Goal: Task Accomplishment & Management: Complete application form

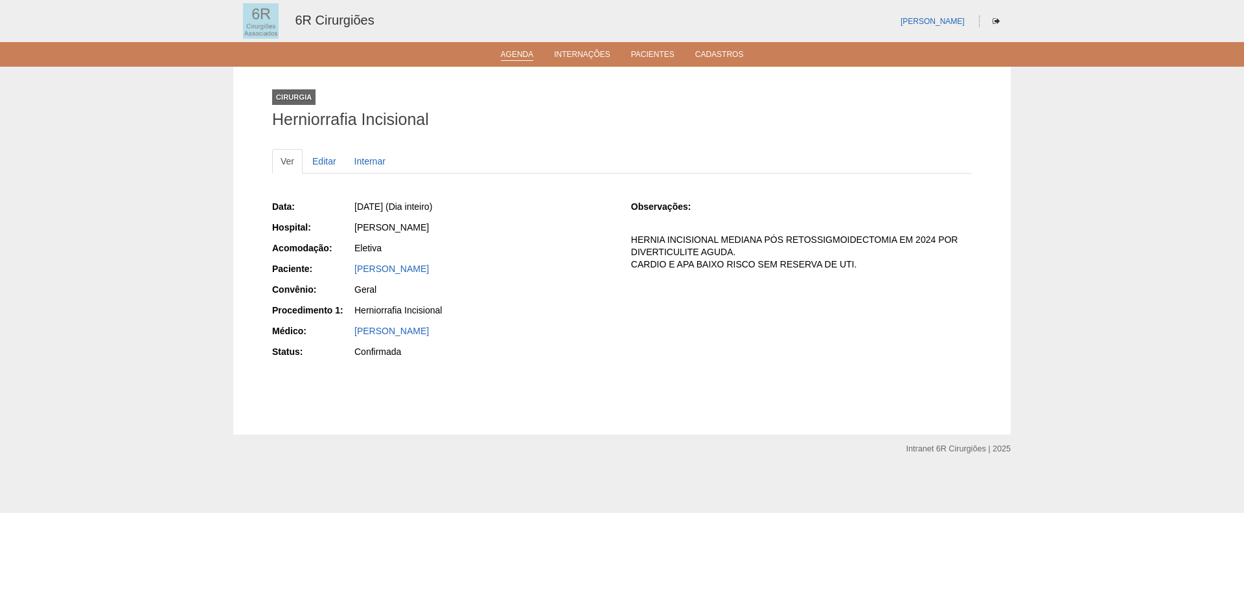
click at [529, 50] on link "Agenda" at bounding box center [517, 55] width 33 height 11
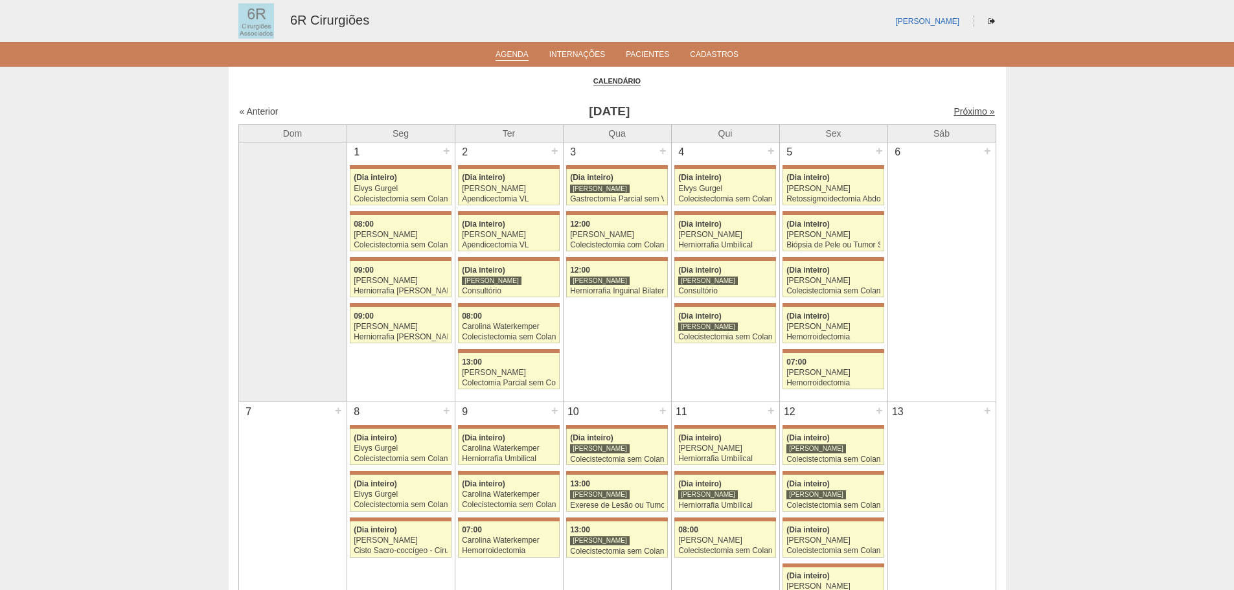
click at [975, 111] on link "Próximo »" at bounding box center [974, 111] width 41 height 10
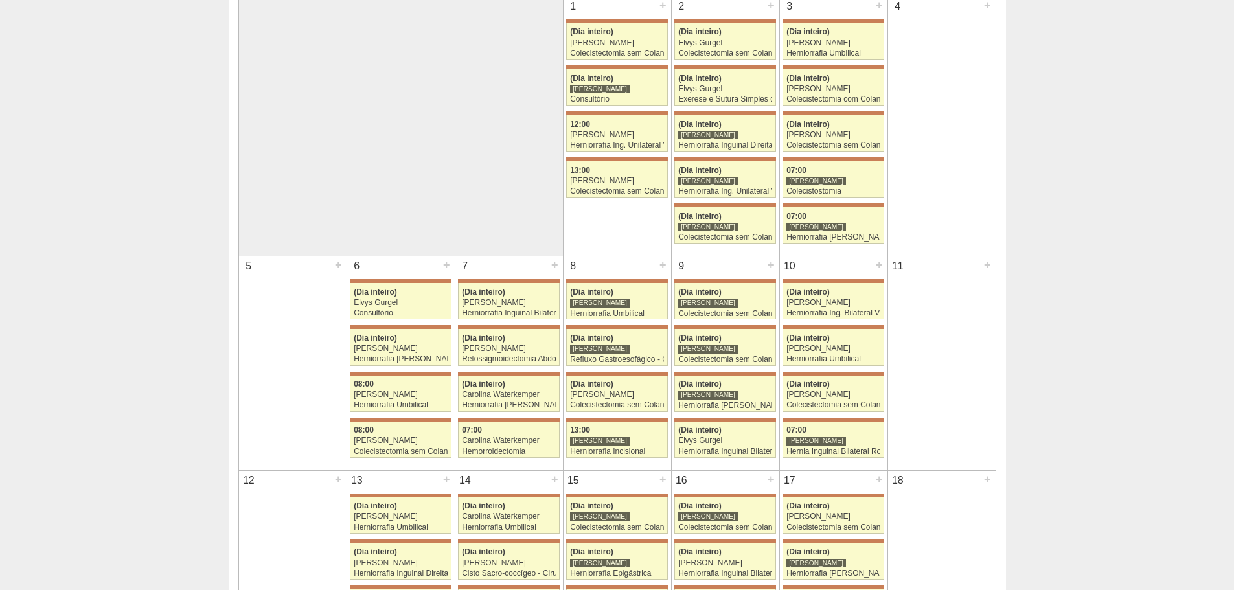
scroll to position [130, 0]
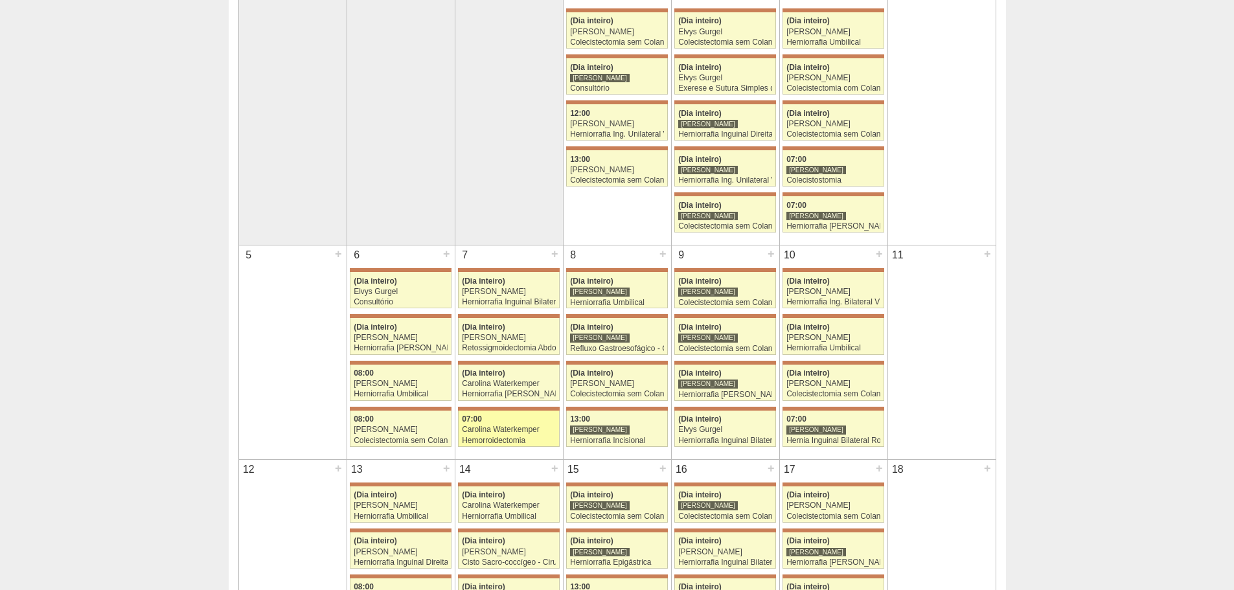
click at [504, 418] on div "07:00" at bounding box center [509, 419] width 94 height 8
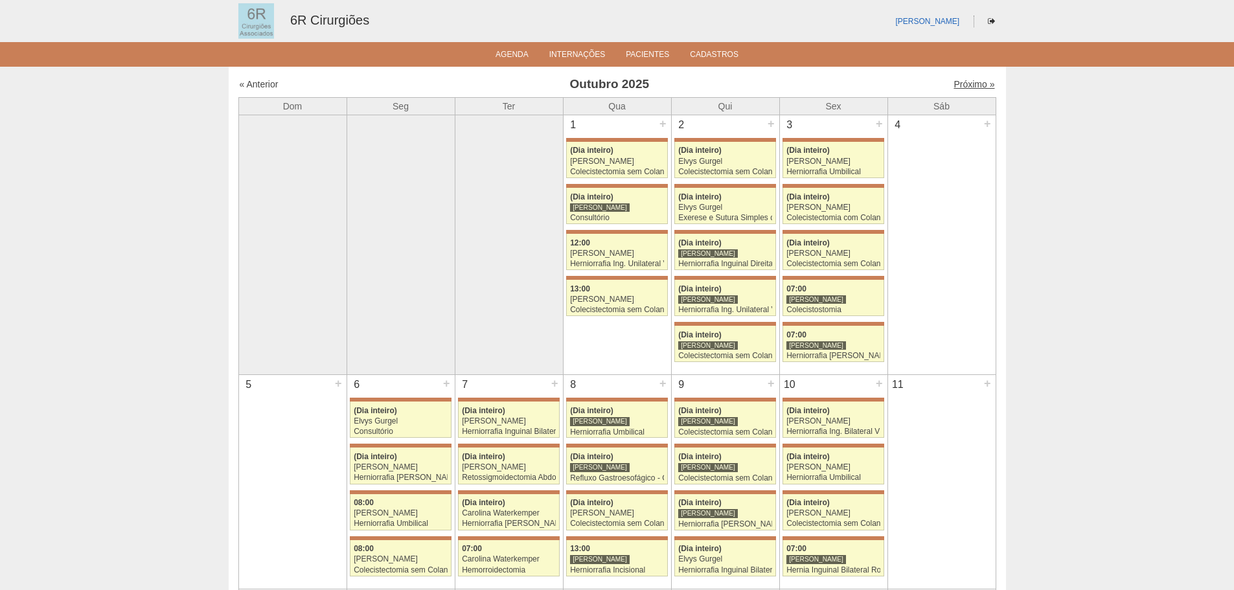
click at [963, 85] on link "Próximo »" at bounding box center [974, 84] width 41 height 10
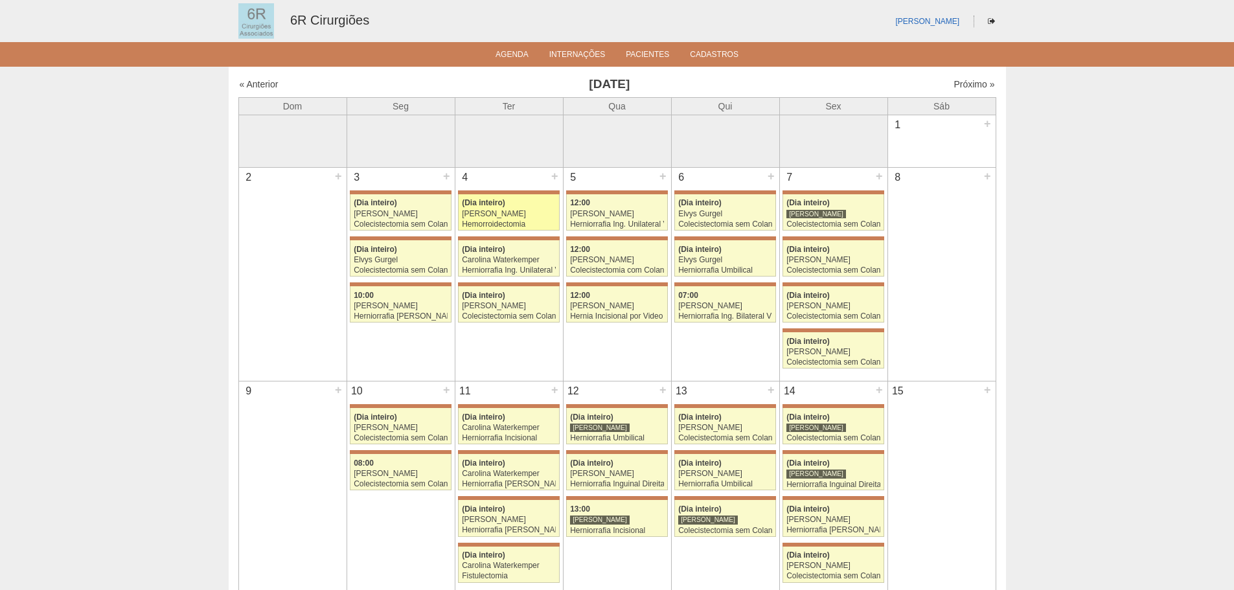
click at [518, 220] on div "Hemorroidectomia" at bounding box center [509, 224] width 94 height 8
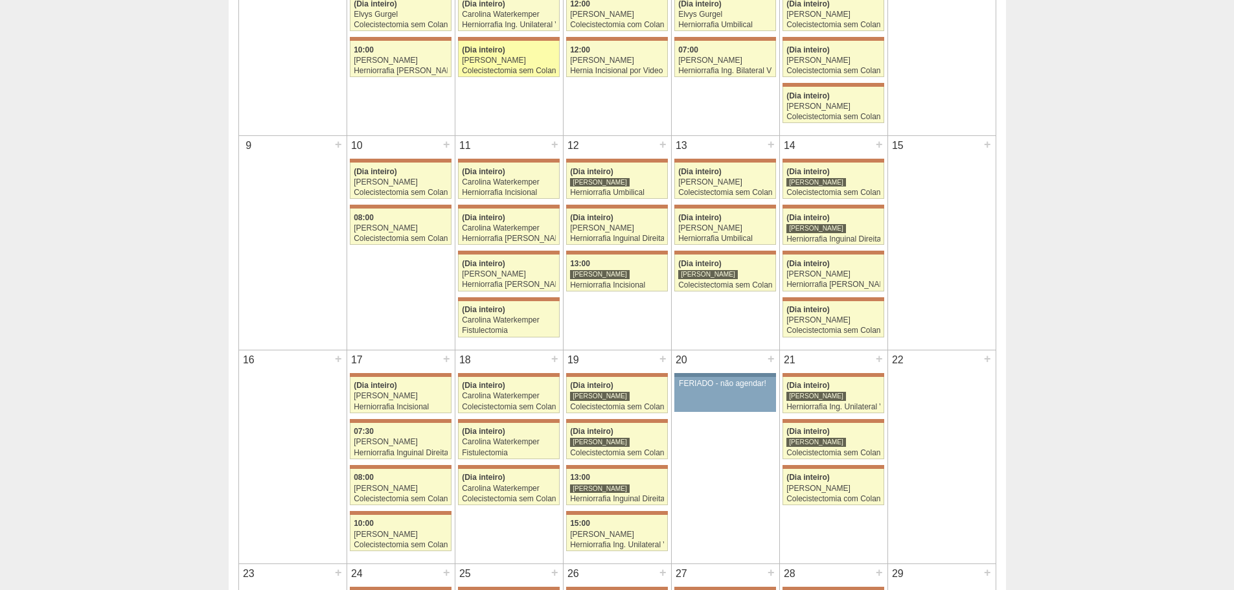
scroll to position [259, 0]
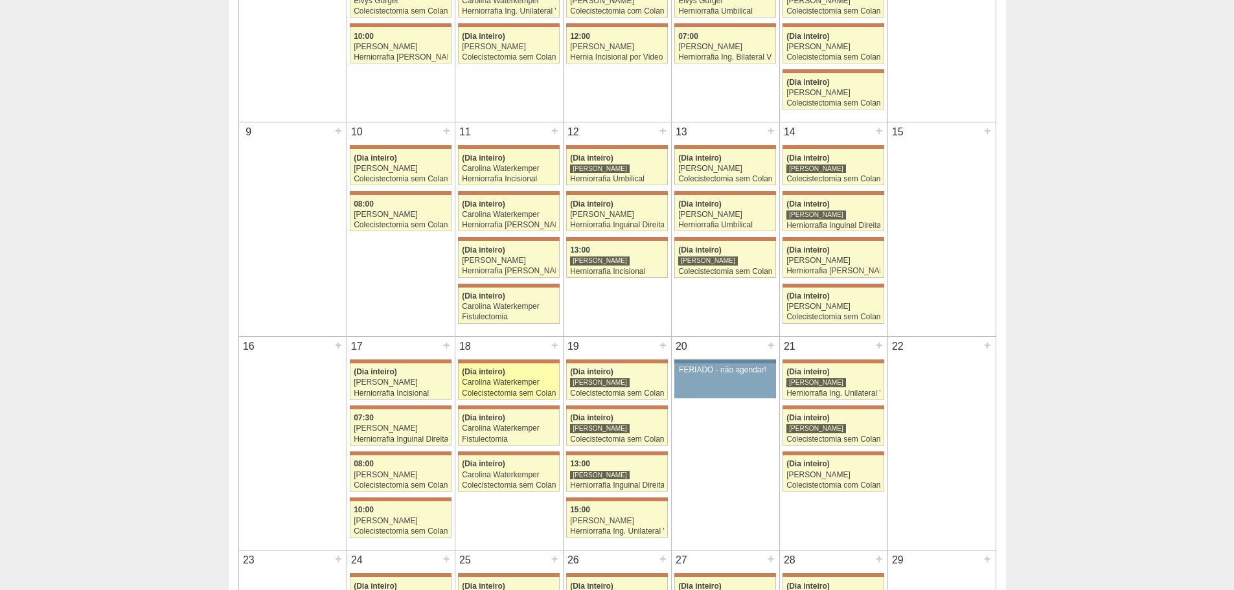
click at [509, 366] on link "71727 Bruno Bulisani (Dia inteiro) Carolina Waterkemper Colecistectomia sem Col…" at bounding box center [508, 381] width 101 height 36
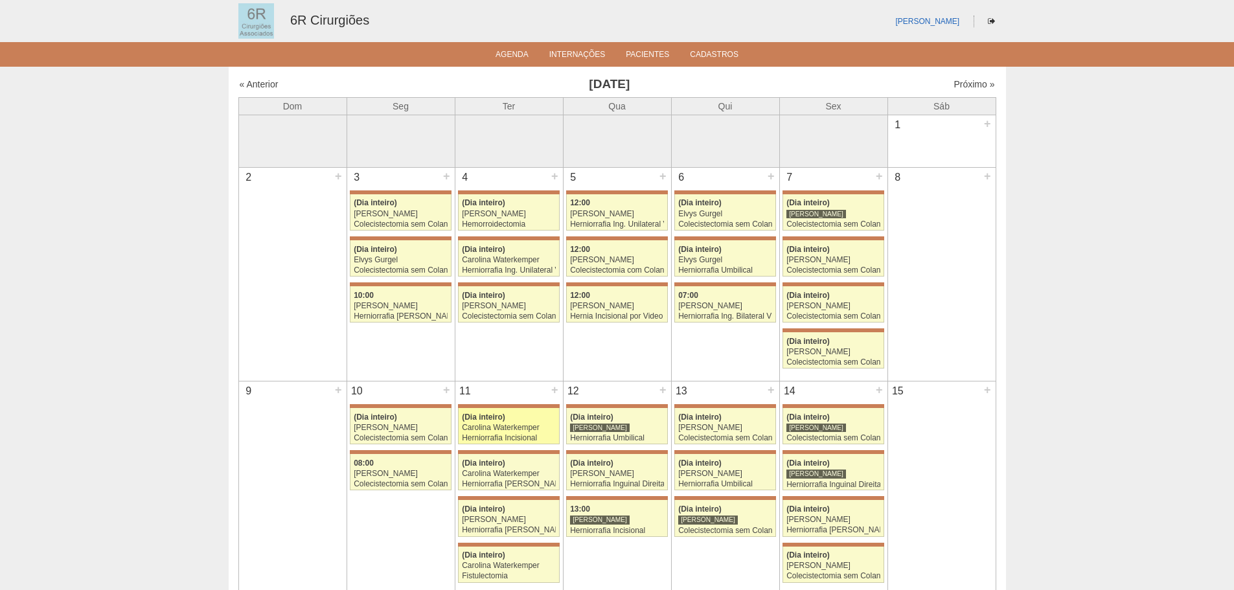
scroll to position [259, 0]
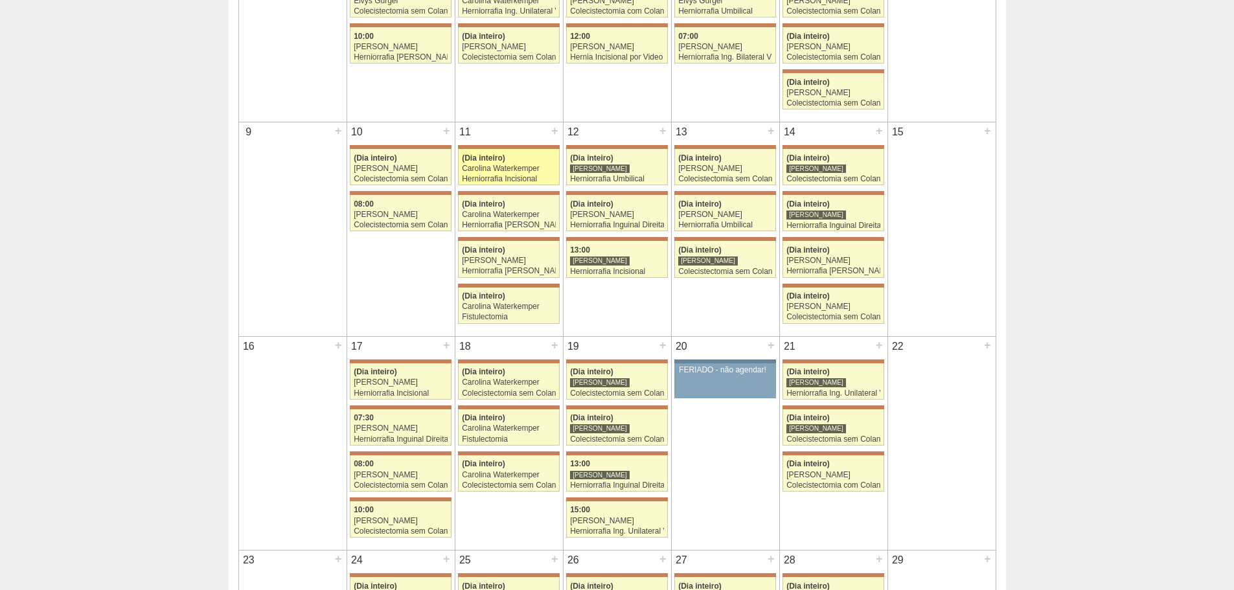
click at [495, 160] on span "(Dia inteiro)" at bounding box center [483, 158] width 43 height 9
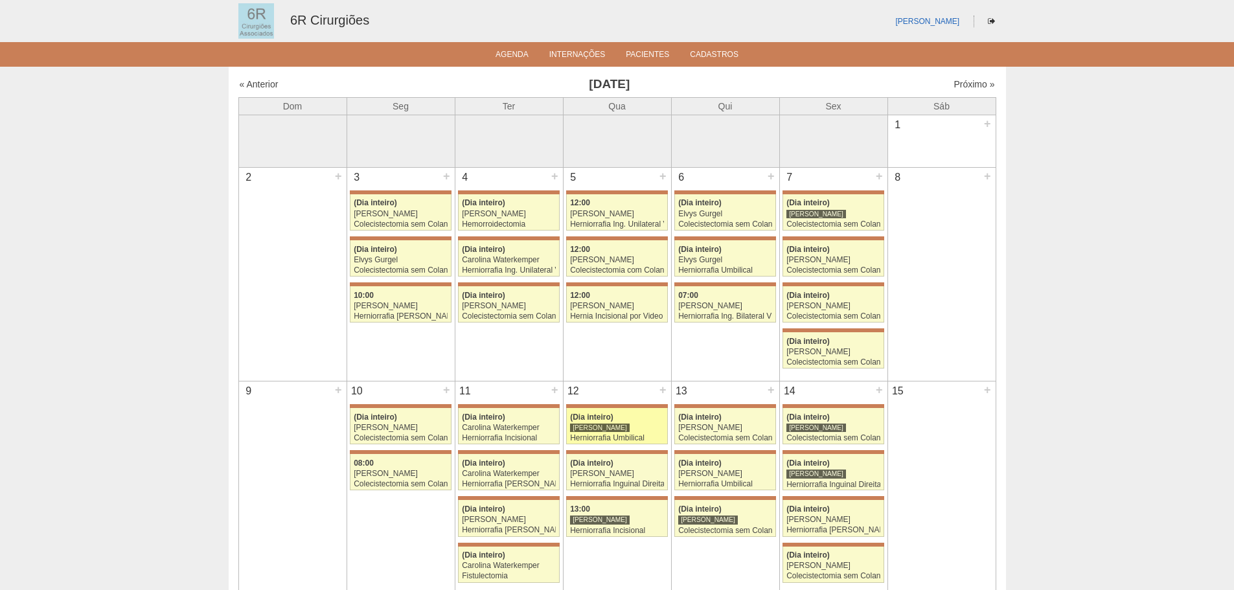
scroll to position [259, 0]
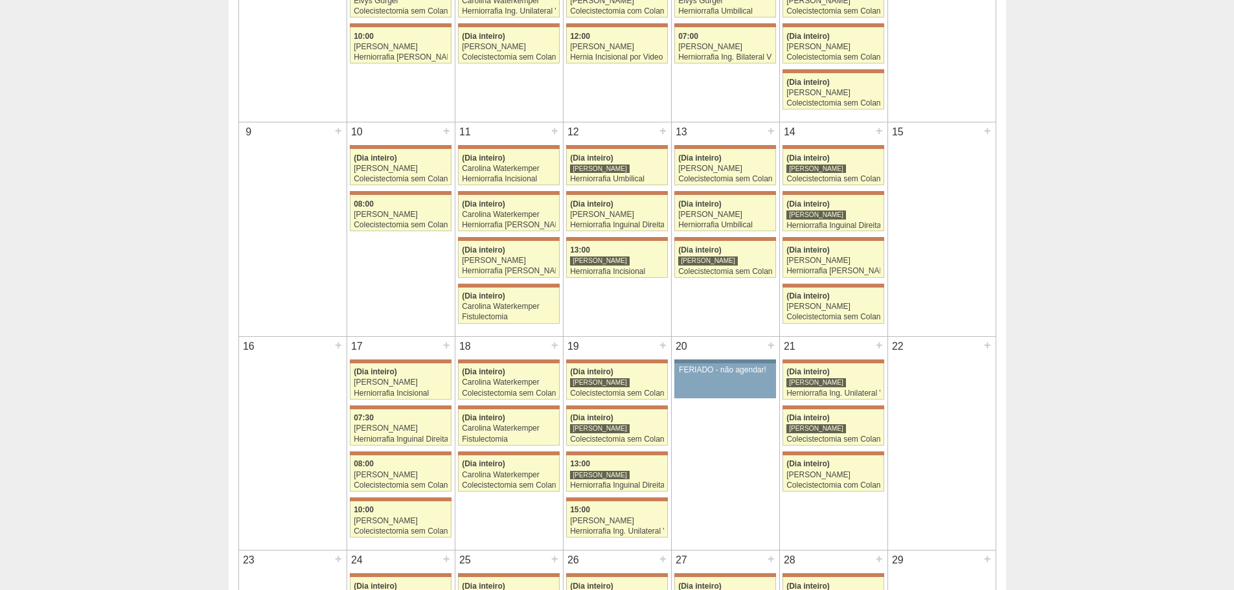
click at [560, 209] on div "11 + 71646 Bruno Bulisani (Dia inteiro) Carolina Waterkemper Herniorrafia Incis…" at bounding box center [509, 222] width 108 height 201
click at [542, 214] on div "Carolina Waterkemper" at bounding box center [509, 215] width 94 height 8
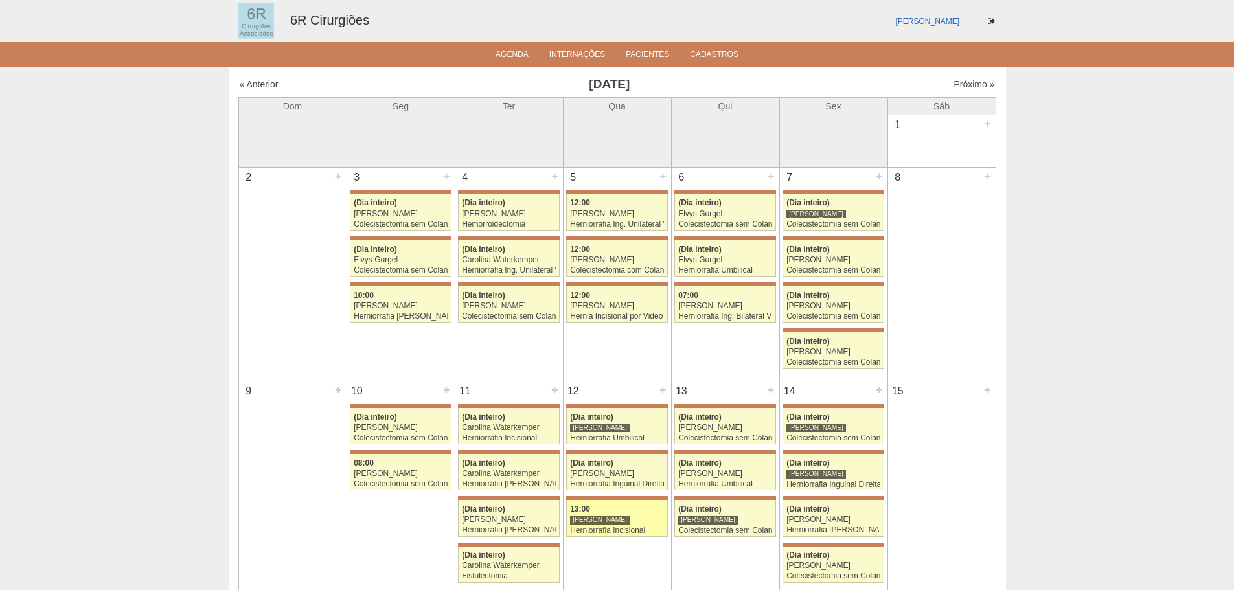
scroll to position [259, 0]
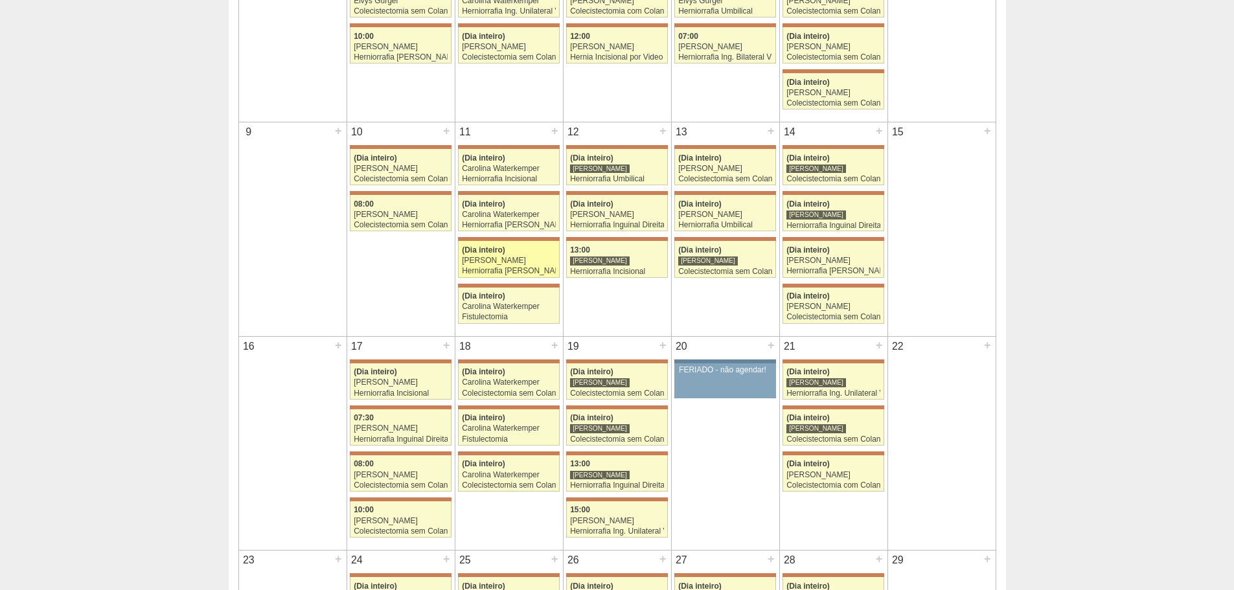
click at [526, 249] on div "(Dia inteiro)" at bounding box center [509, 250] width 94 height 8
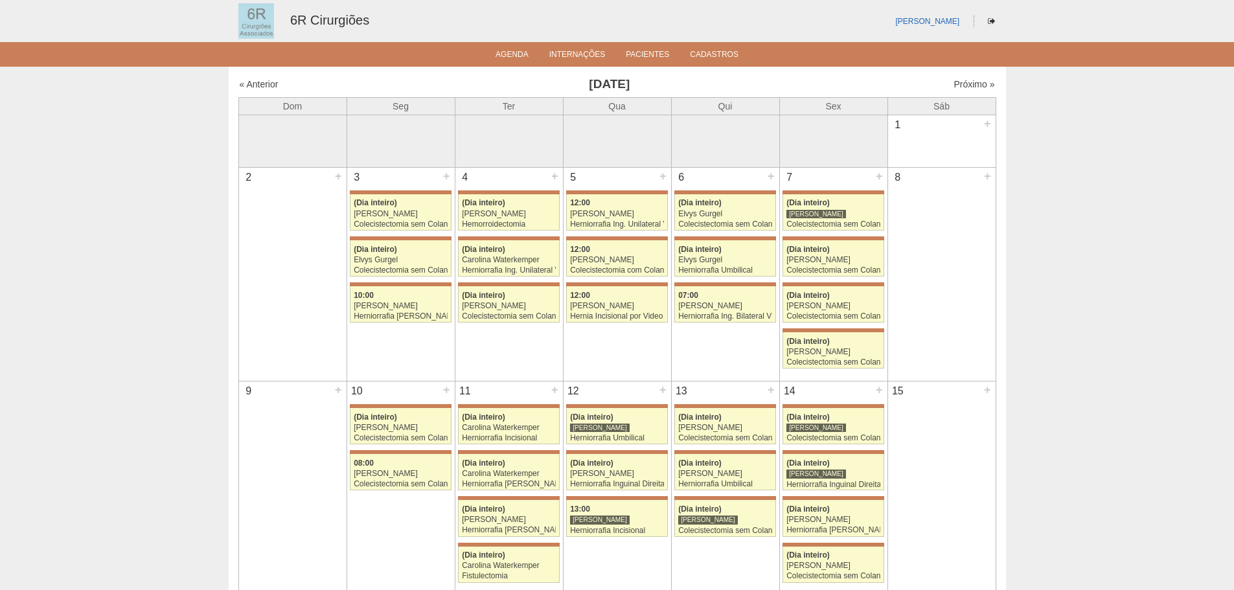
scroll to position [259, 0]
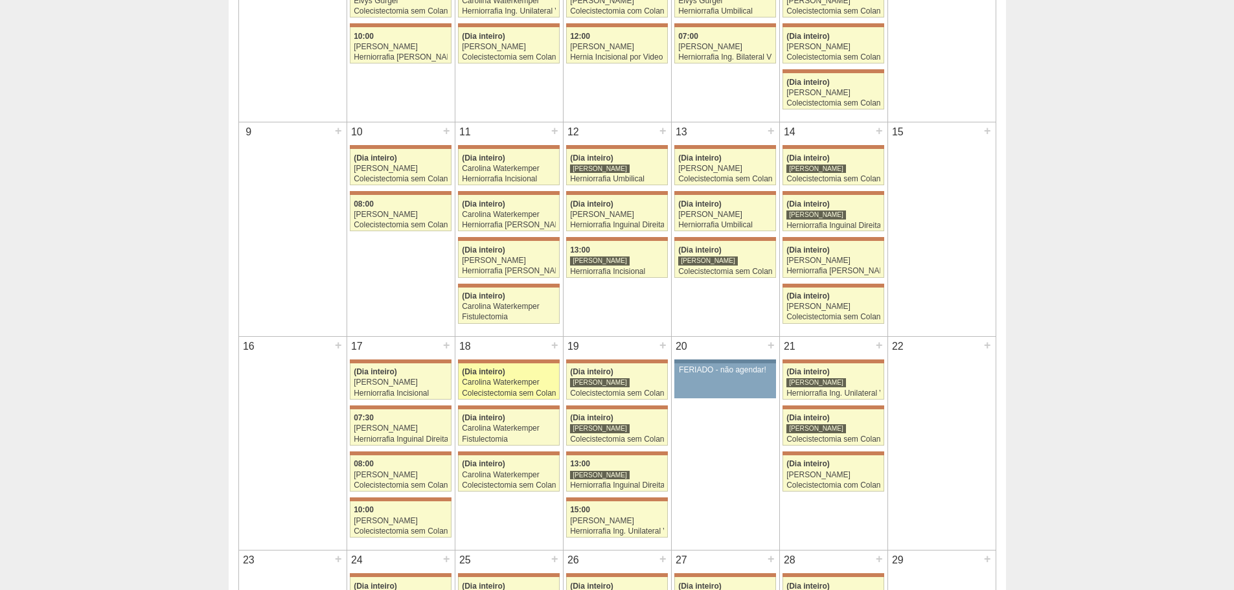
click at [531, 395] on div "Colecistectomia sem Colangiografia VL" at bounding box center [509, 393] width 94 height 8
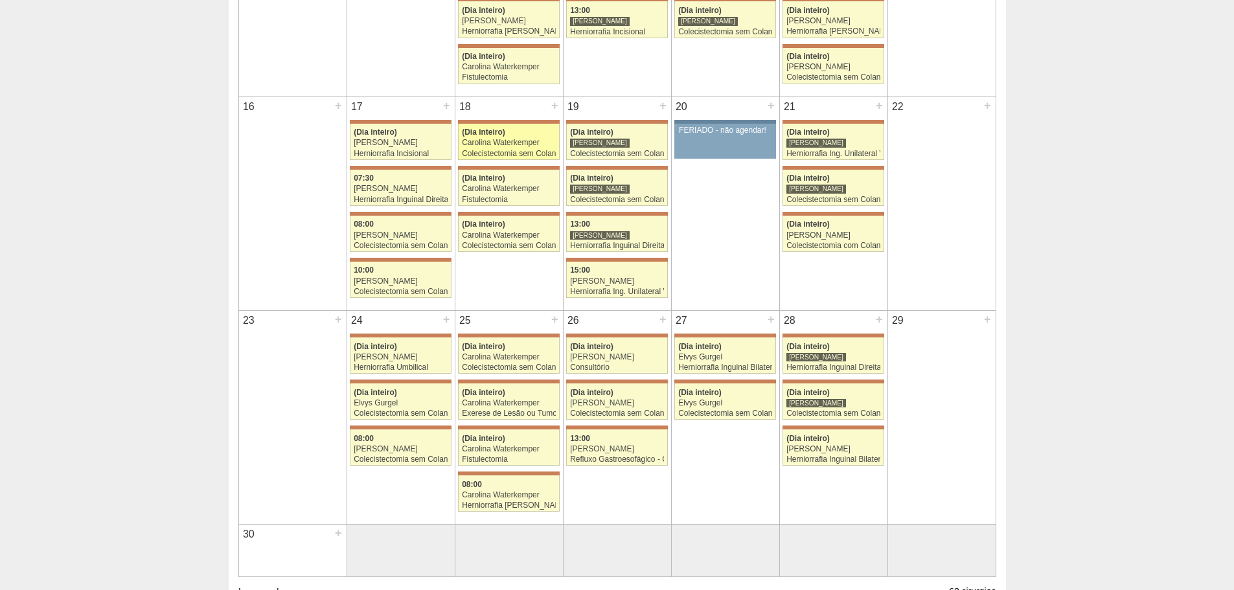
scroll to position [583, 0]
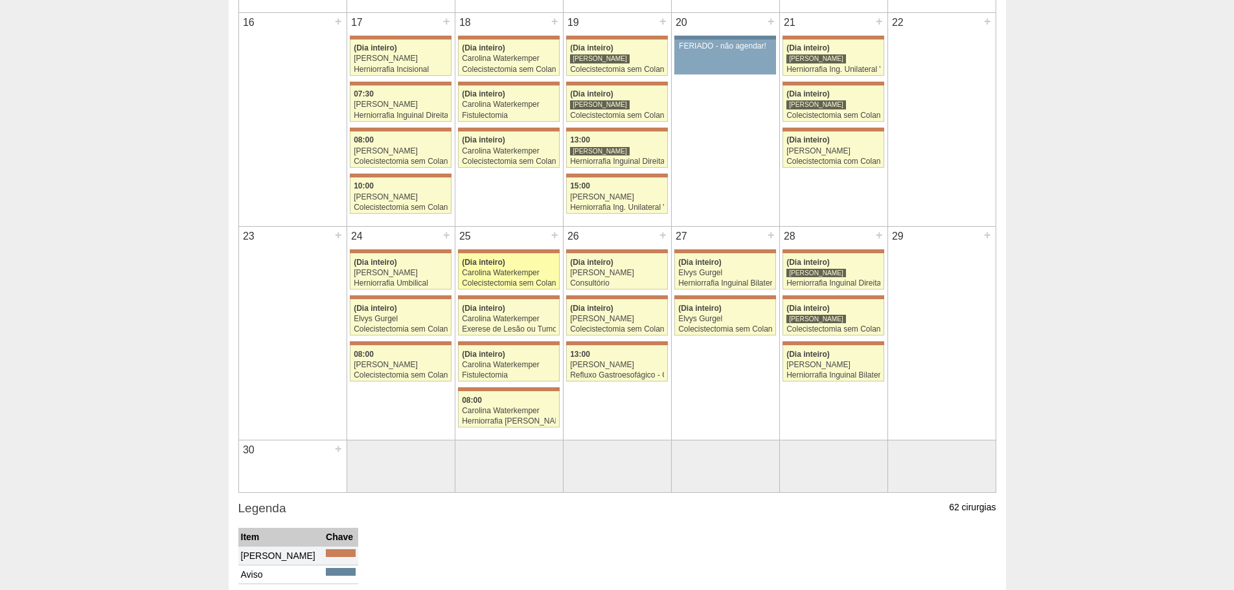
click at [518, 288] on link "71729 Bruno Bulisani (Dia inteiro) Carolina Waterkemper Colecistectomia sem Col…" at bounding box center [508, 271] width 101 height 36
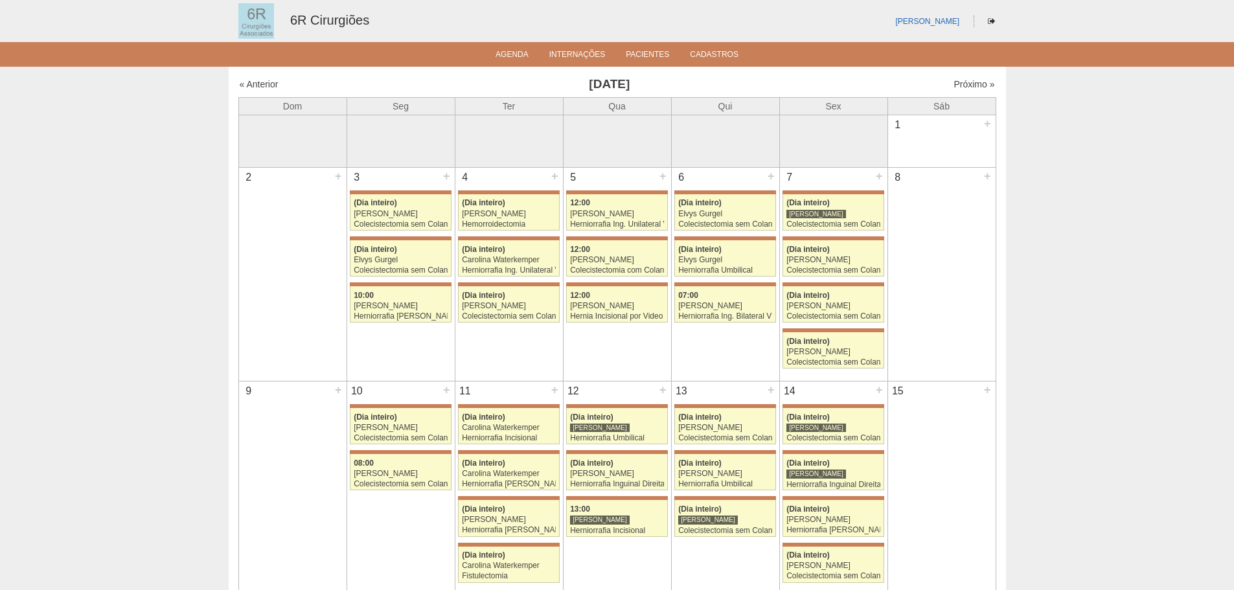
scroll to position [583, 0]
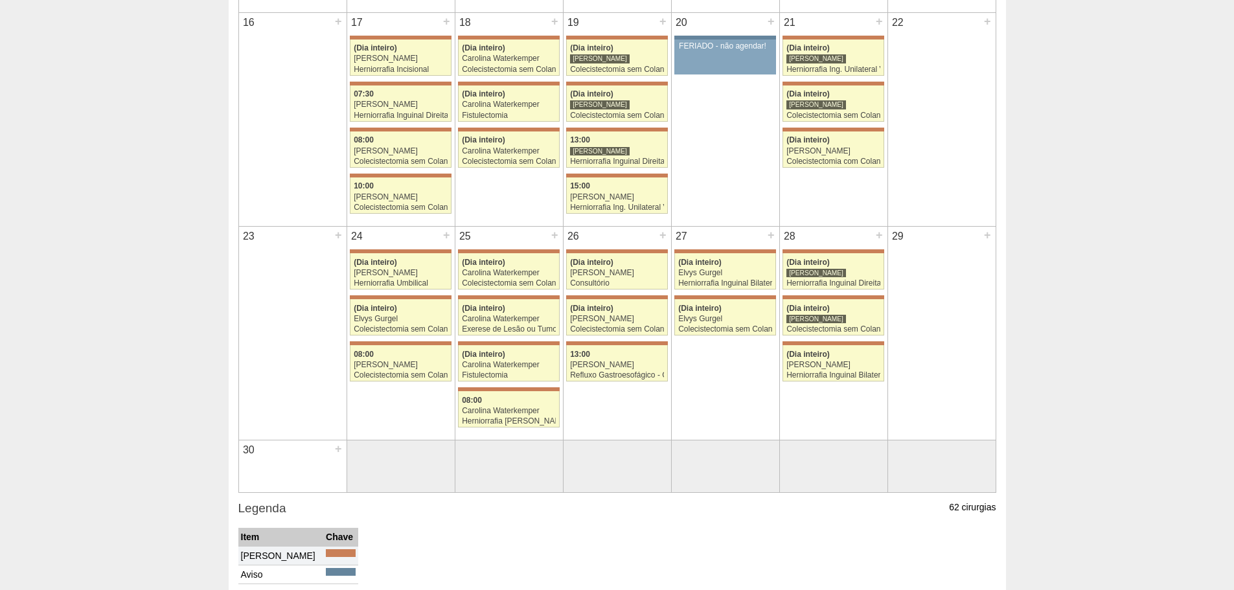
click at [498, 295] on div at bounding box center [508, 297] width 101 height 4
click at [500, 308] on span "(Dia inteiro)" at bounding box center [483, 308] width 43 height 9
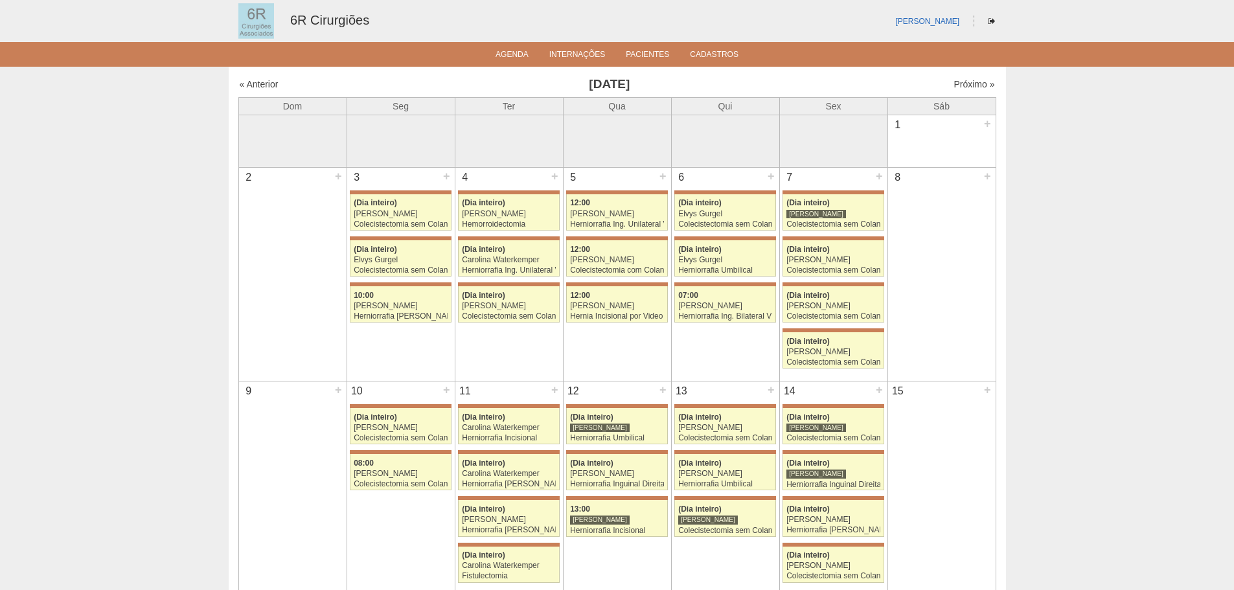
scroll to position [583, 0]
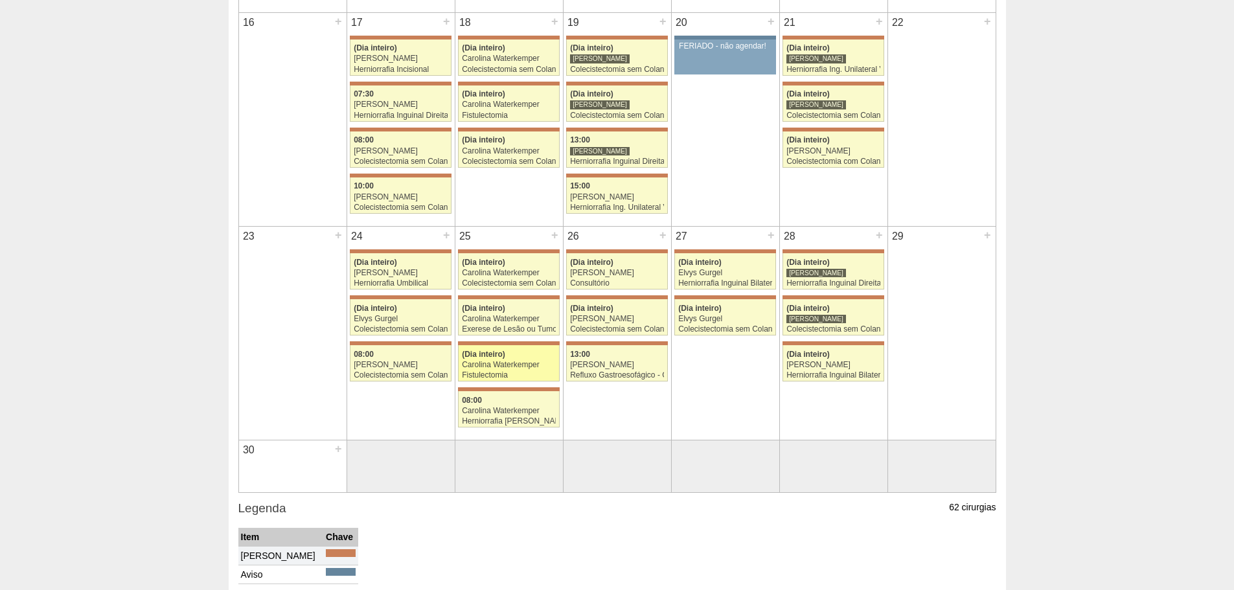
click at [501, 356] on span "(Dia inteiro)" at bounding box center [483, 354] width 43 height 9
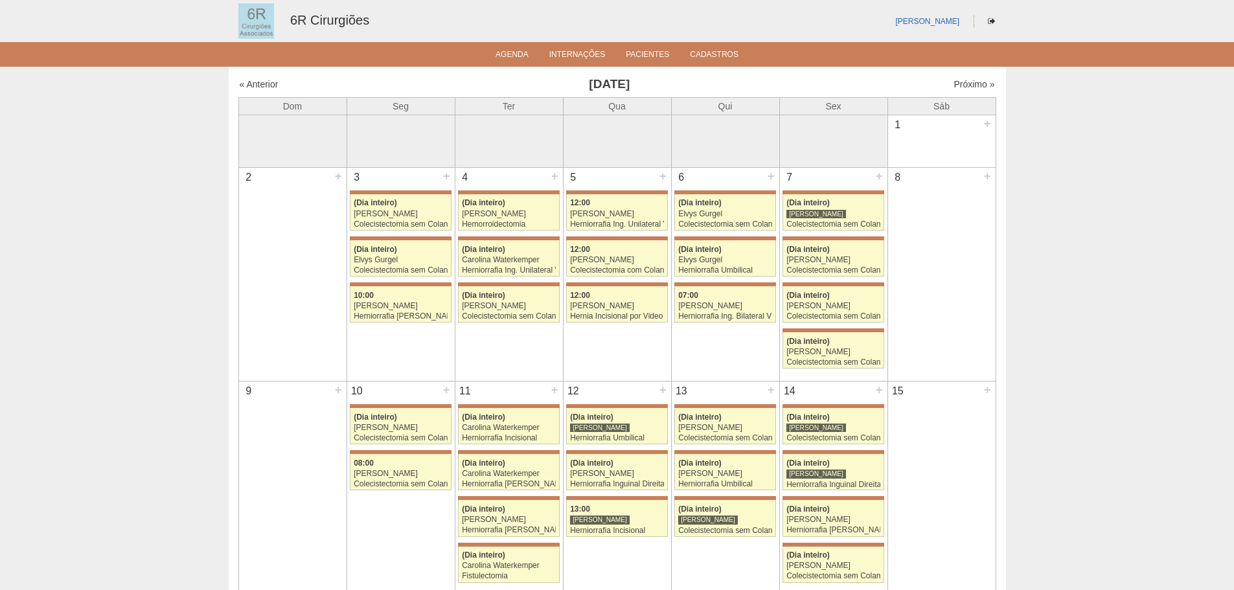
scroll to position [583, 0]
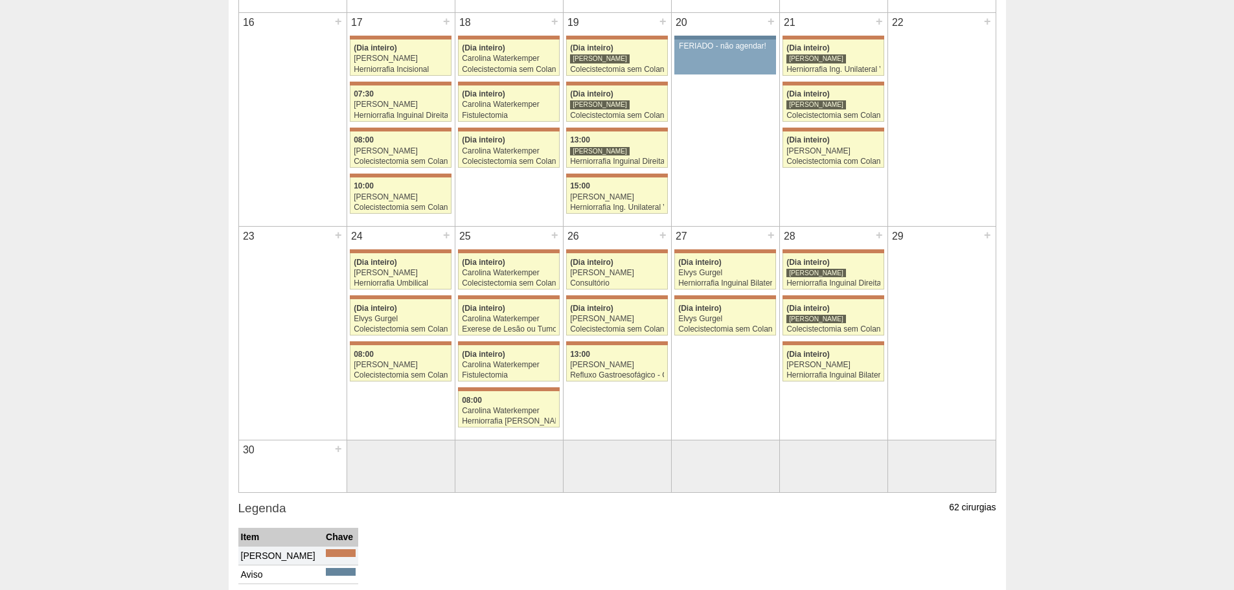
click at [490, 390] on div at bounding box center [508, 389] width 101 height 4
click at [493, 402] on div "08:00" at bounding box center [509, 400] width 94 height 8
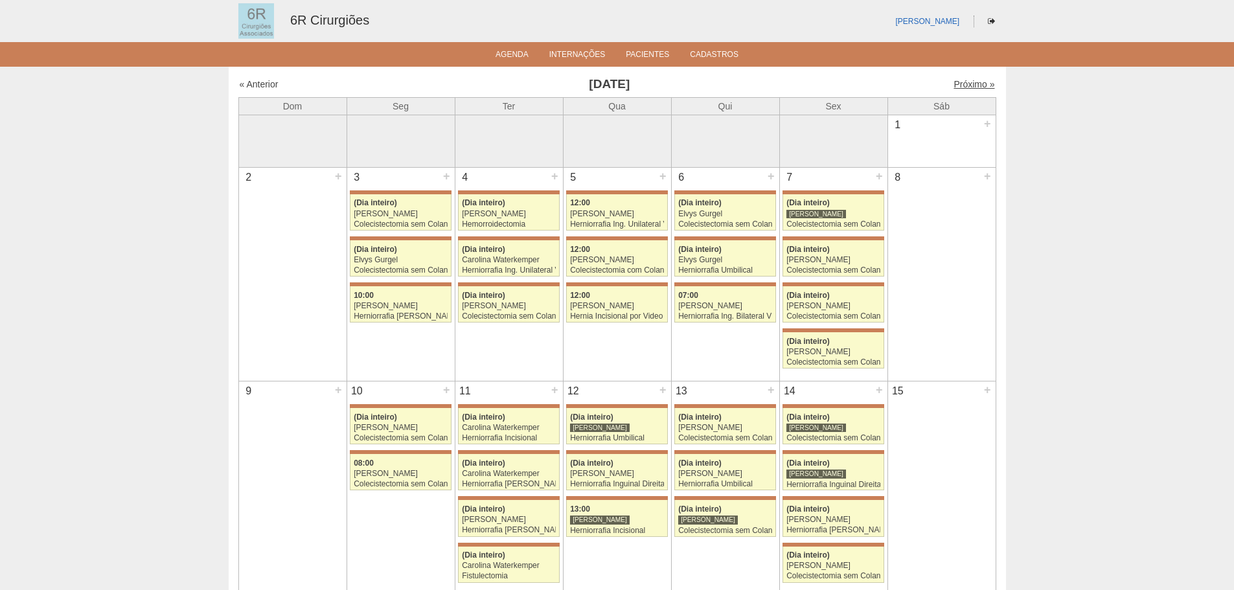
click at [954, 85] on link "Próximo »" at bounding box center [974, 84] width 41 height 10
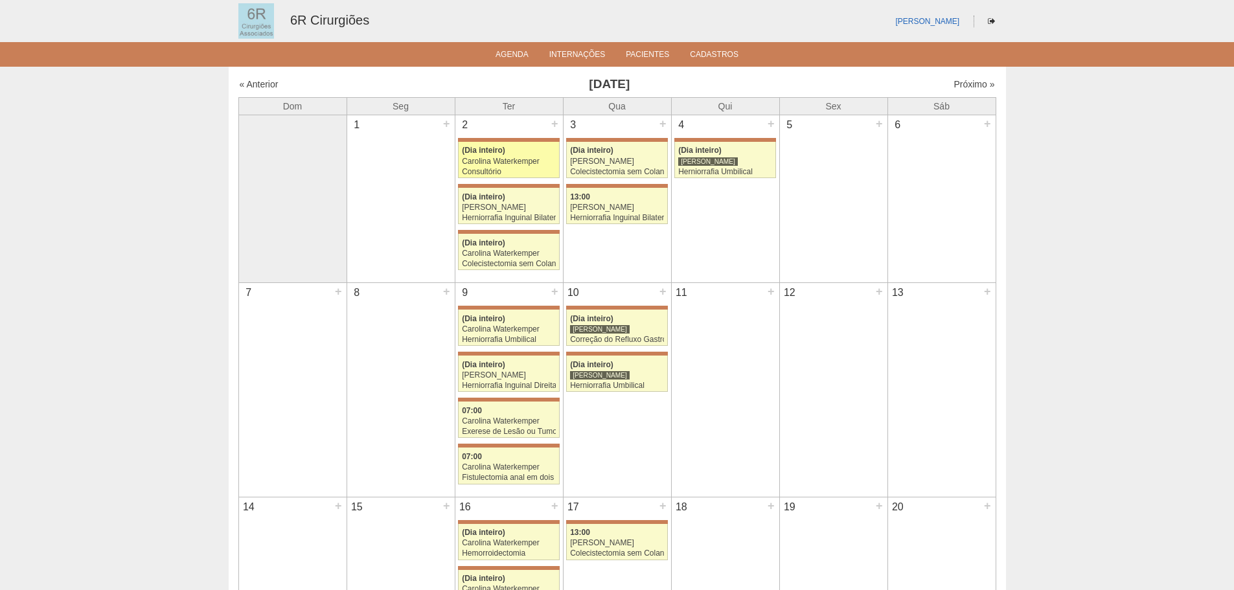
click at [519, 152] on div "(Dia inteiro)" at bounding box center [509, 150] width 94 height 8
click at [532, 199] on div "(Dia inteiro)" at bounding box center [509, 197] width 94 height 8
click at [501, 340] on div "Herniorrafia Umbilical" at bounding box center [509, 340] width 94 height 8
click at [539, 380] on link "71847 Bruno Bulisani (Dia inteiro) Iara Bessa Herniorrafia Inguinal Direita Hos…" at bounding box center [508, 374] width 101 height 36
click at [503, 424] on div "Carolina Waterkemper" at bounding box center [509, 421] width 94 height 8
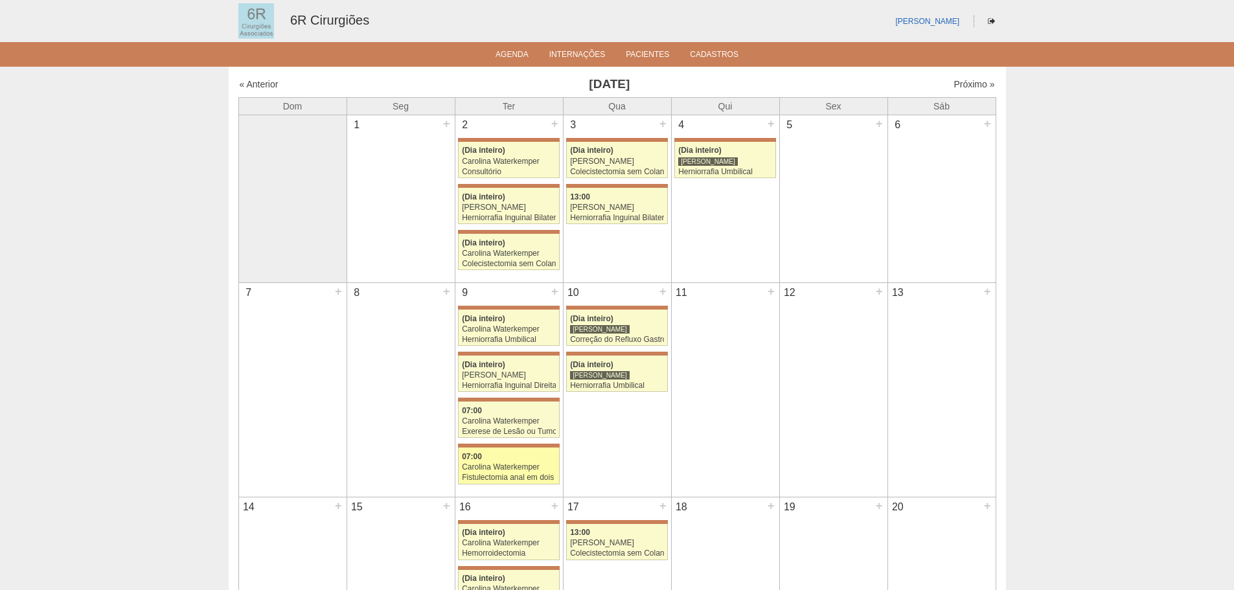
click at [518, 478] on div "Fistulectomia anal em dois tempos" at bounding box center [509, 478] width 94 height 8
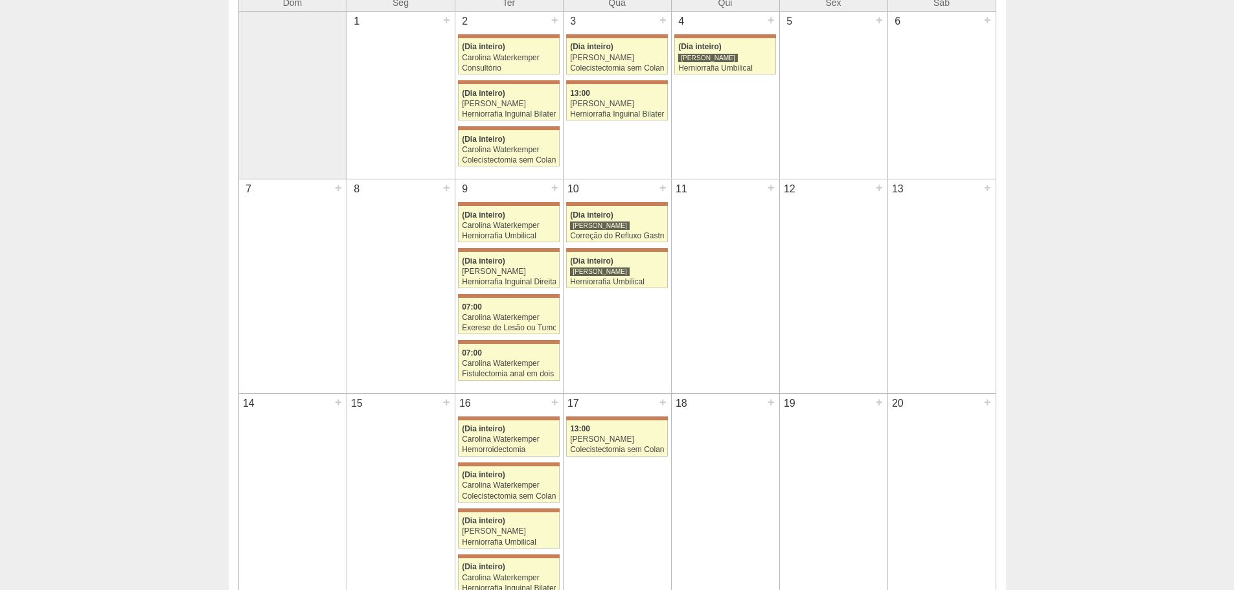
scroll to position [130, 0]
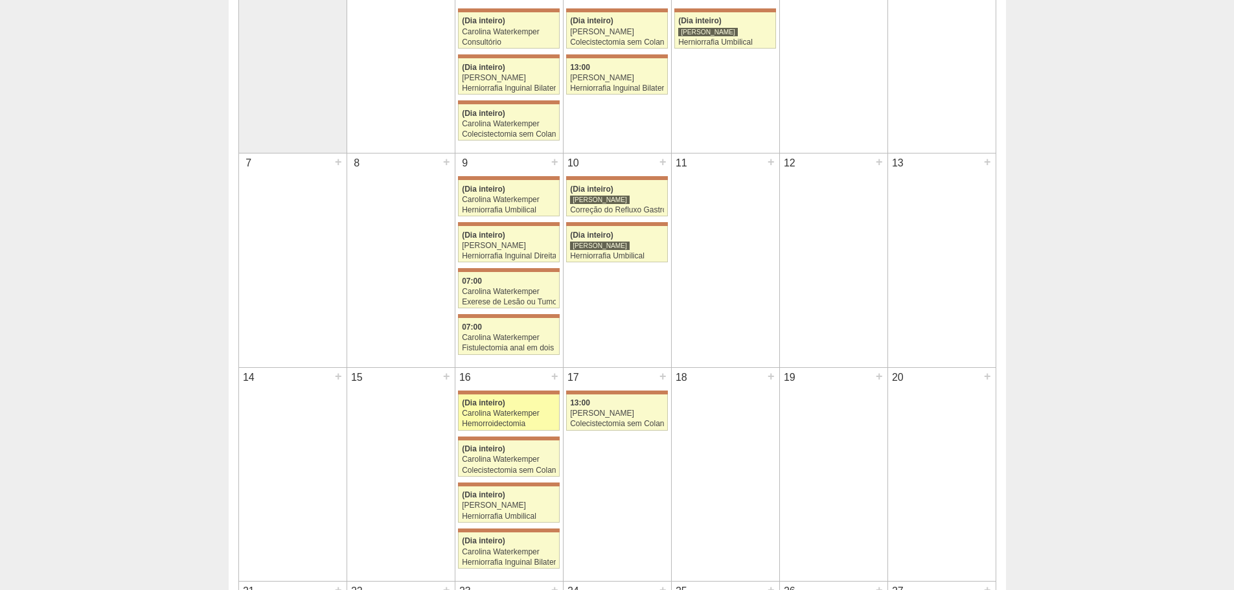
click at [525, 404] on div "(Dia inteiro)" at bounding box center [509, 403] width 94 height 8
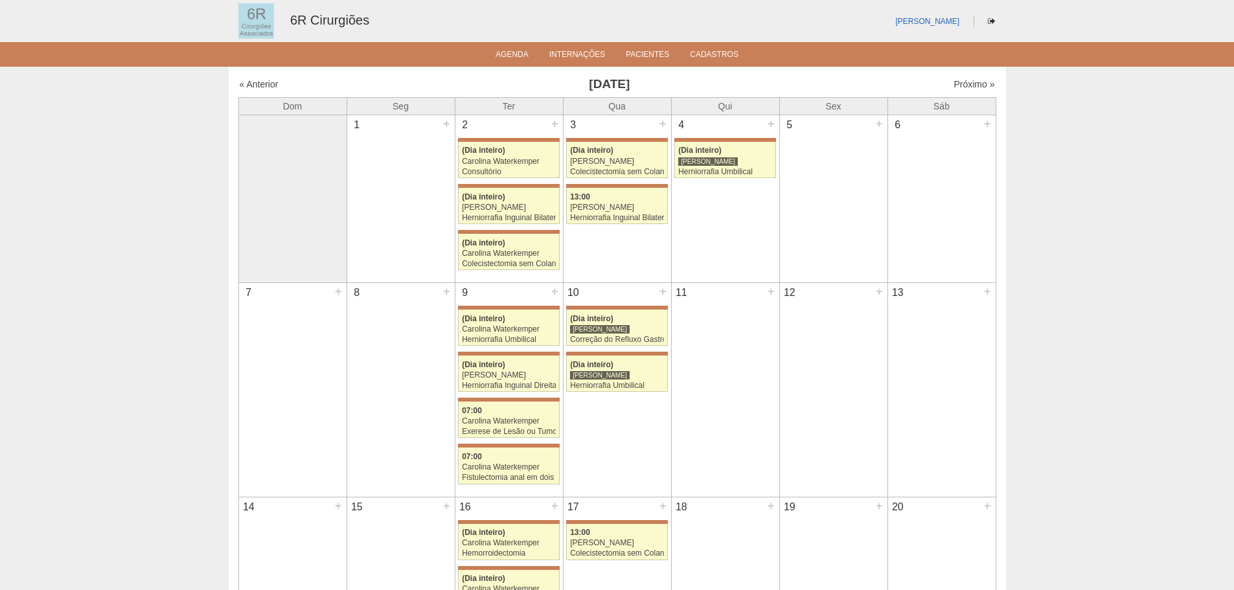
scroll to position [130, 0]
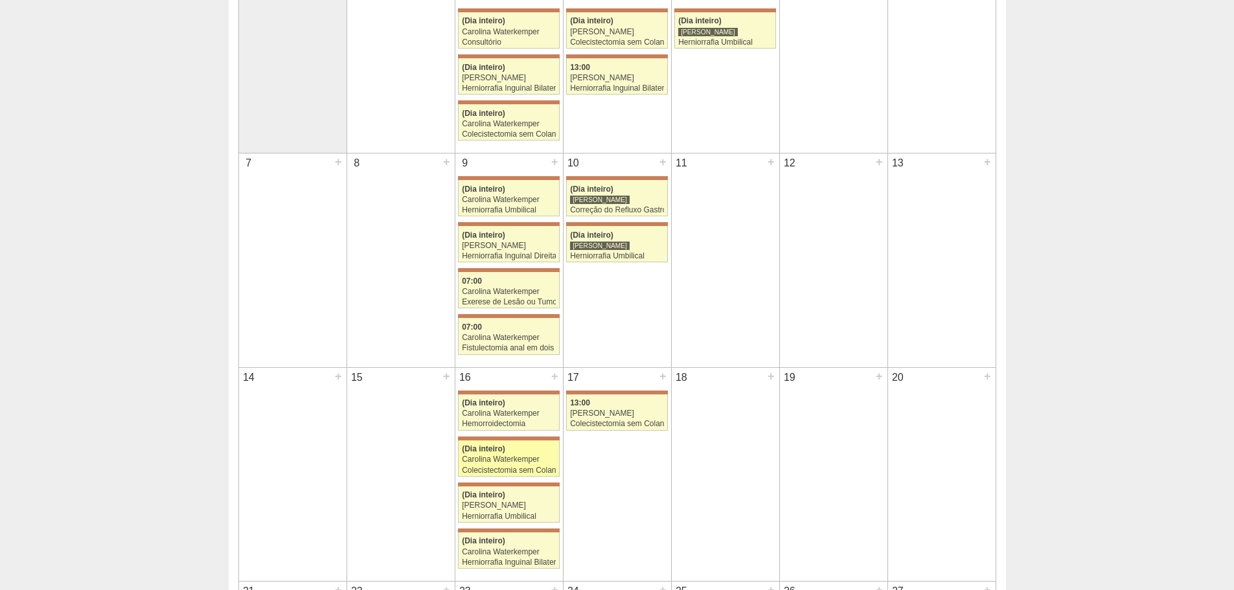
click at [483, 441] on link "71835 [PERSON_NAME] (Dia inteiro) Carolina Waterkemper Colecistectomia sem Cola…" at bounding box center [508, 459] width 101 height 36
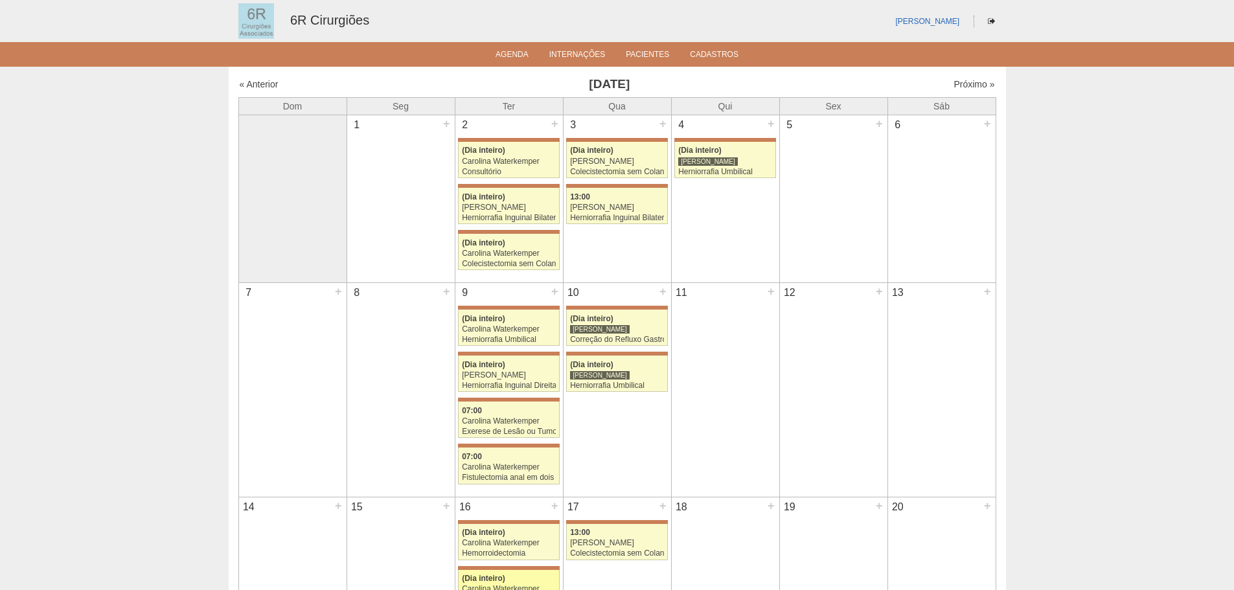
scroll to position [130, 0]
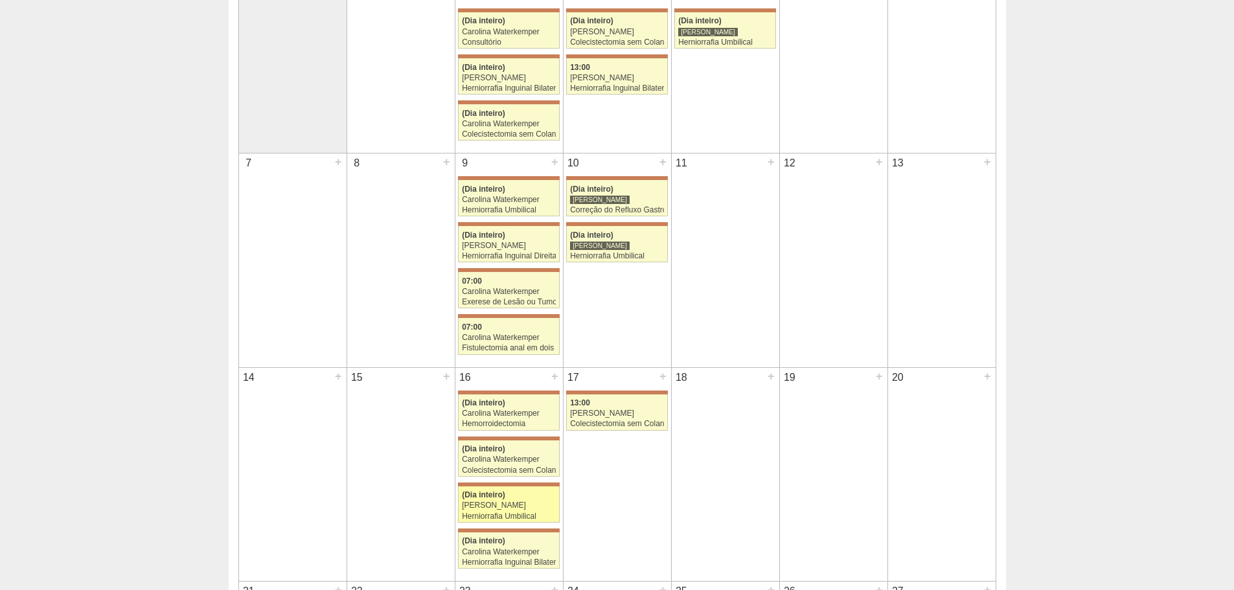
click at [501, 496] on span "(Dia inteiro)" at bounding box center [483, 494] width 43 height 9
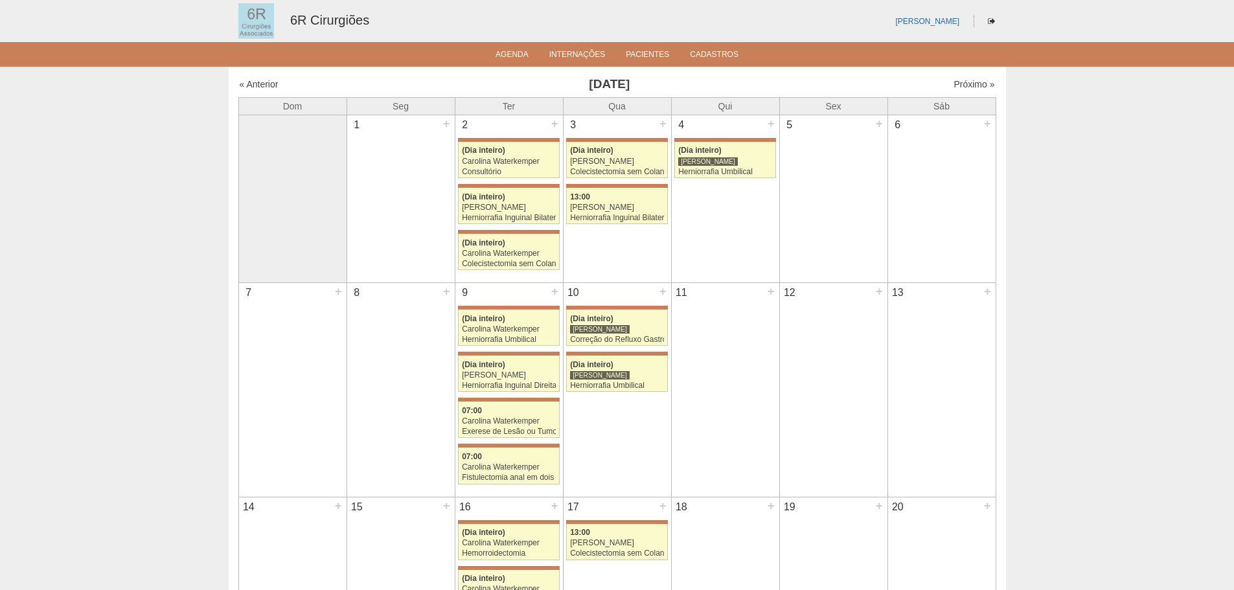
scroll to position [130, 0]
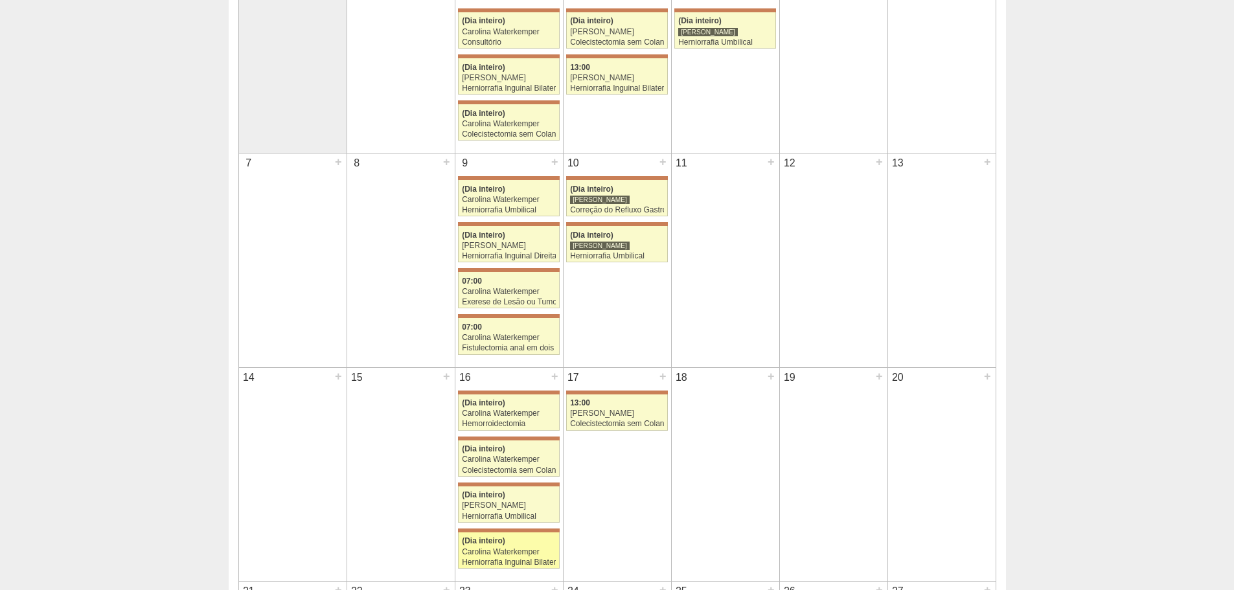
click at [531, 567] on link "71855 Bruno Bulisani (Dia inteiro) Carolina Waterkemper Herniorrafia Inguinal B…" at bounding box center [508, 550] width 101 height 36
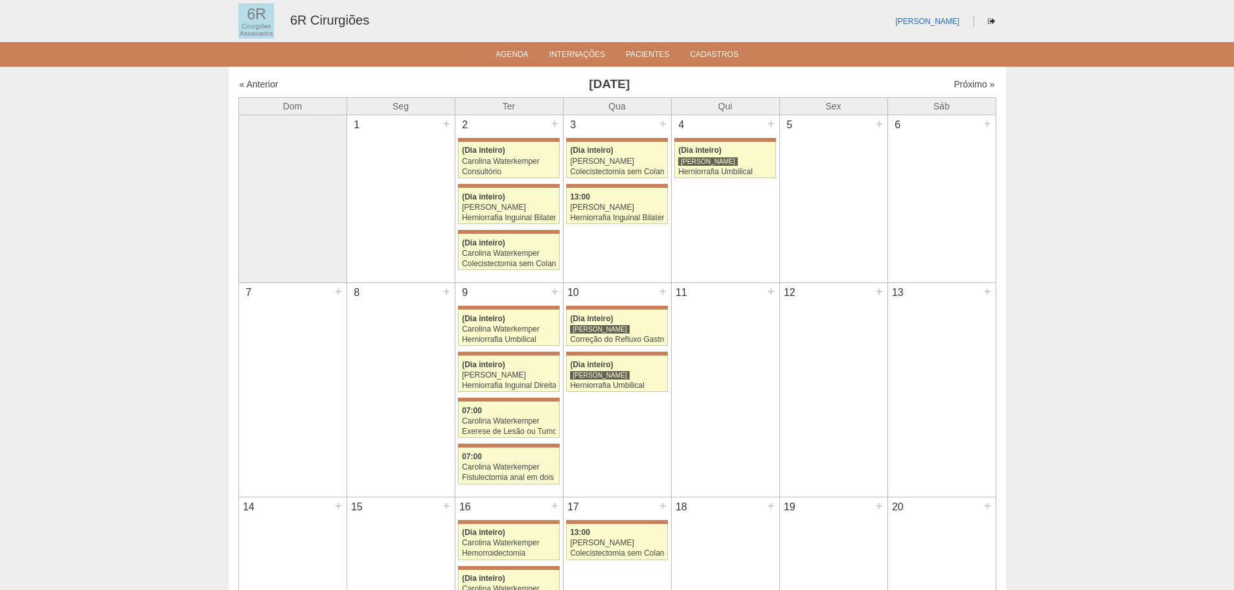
click at [546, 289] on div "9 +" at bounding box center [509, 293] width 108 height 21
click at [551, 291] on div "+" at bounding box center [554, 291] width 11 height 17
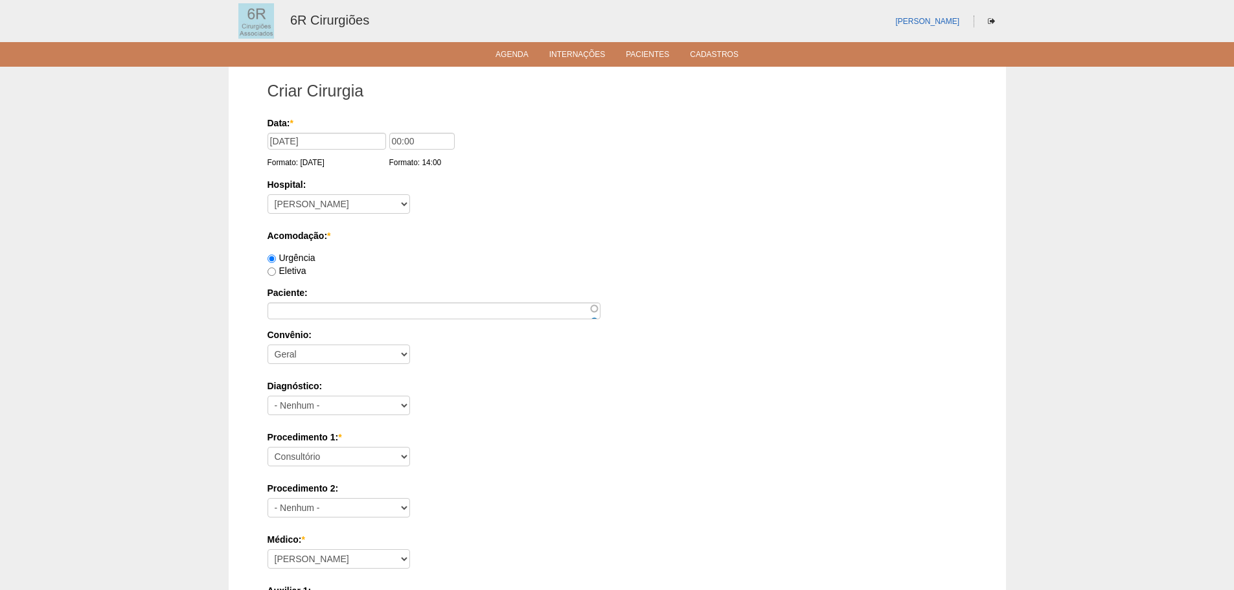
click at [305, 269] on label "Eletiva" at bounding box center [287, 271] width 39 height 10
click at [276, 269] on input "Eletiva" at bounding box center [272, 272] width 8 height 8
radio input "true"
click at [338, 316] on input "Paciente:" at bounding box center [434, 311] width 333 height 17
paste input "LOYDE DE FREITAS NOBRE"
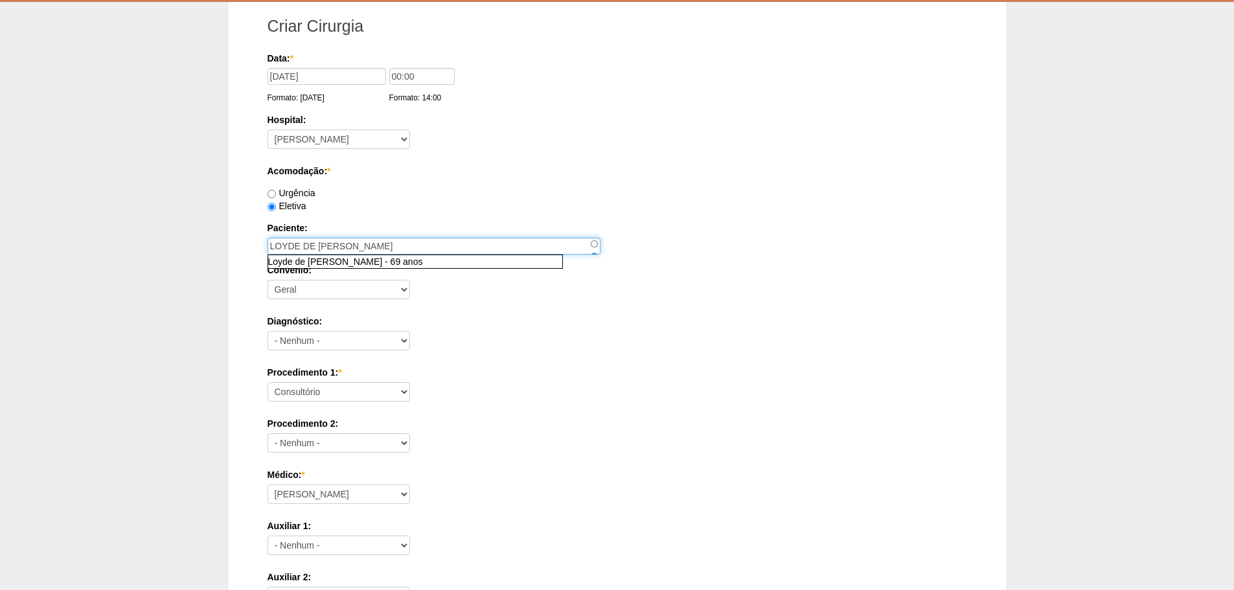
type input "LOYDE DE FREITAS NOBRE"
click at [345, 392] on select "Consultório Abscesso Hepático - Drenagem Abscesso perianal Amputação Abdômino P…" at bounding box center [339, 391] width 143 height 19
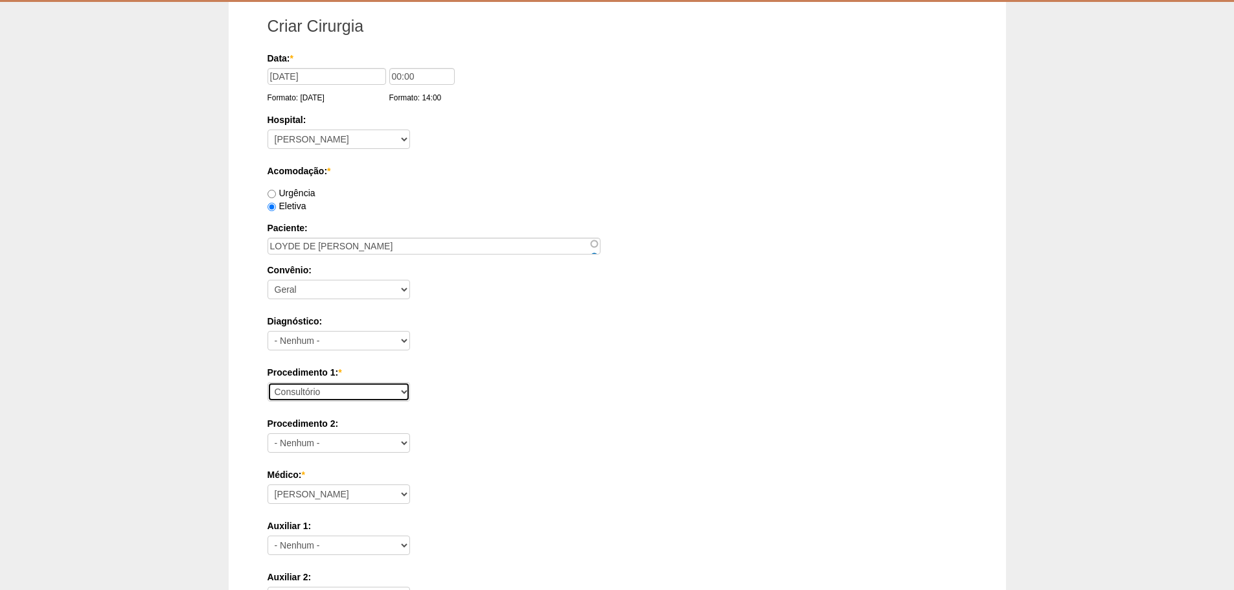
scroll to position [389, 0]
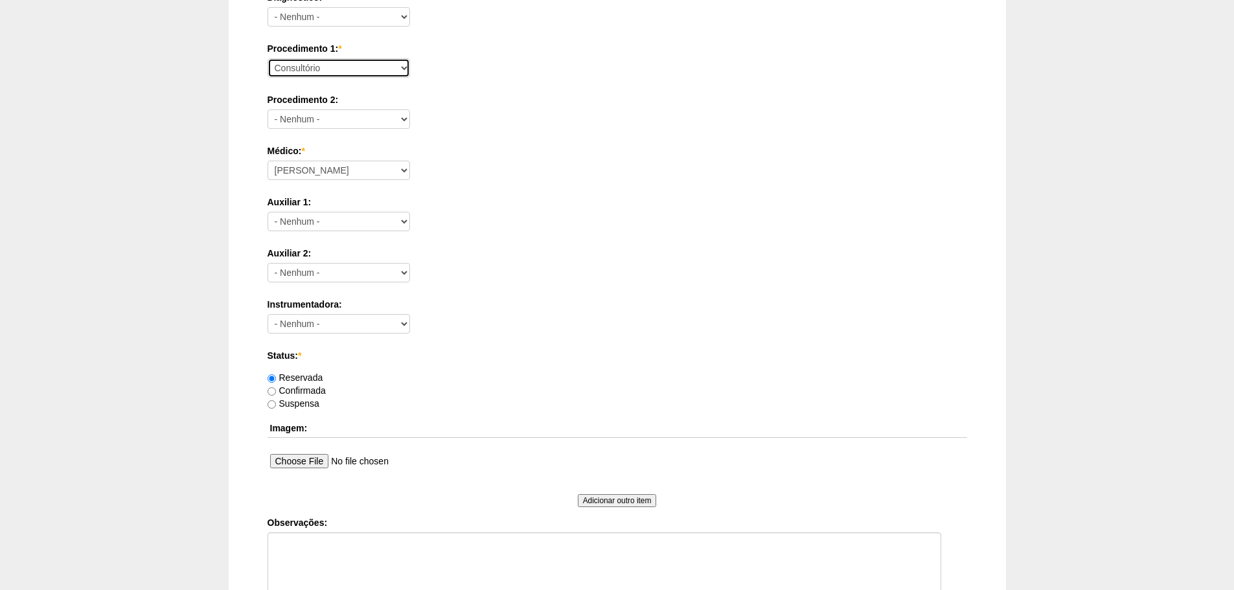
click at [397, 76] on select "Consultório Abscesso Hepático - Drenagem Abscesso perianal Amputação Abdômino P…" at bounding box center [339, 67] width 143 height 19
select select "66572"
click at [268, 58] on select "Consultório Abscesso Hepático - Drenagem Abscesso perianal Amputação Abdômino P…" at bounding box center [339, 67] width 143 height 19
click at [364, 170] on select "Aline Zanon Bariatricas Bruno Bulisani Bruno Oliveira Carolina Waterkemper Elvy…" at bounding box center [339, 170] width 143 height 19
select select "69"
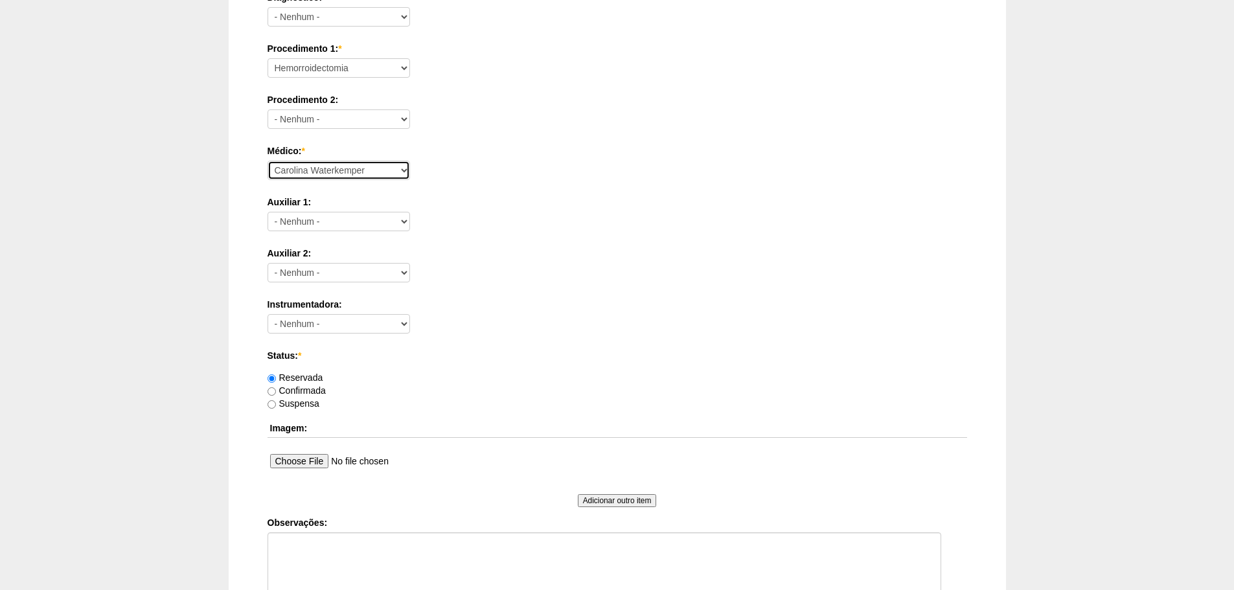
click at [268, 161] on select "Aline Zanon Bariatricas Bruno Bulisani Bruno Oliveira Carolina Waterkemper Elvy…" at bounding box center [339, 170] width 143 height 19
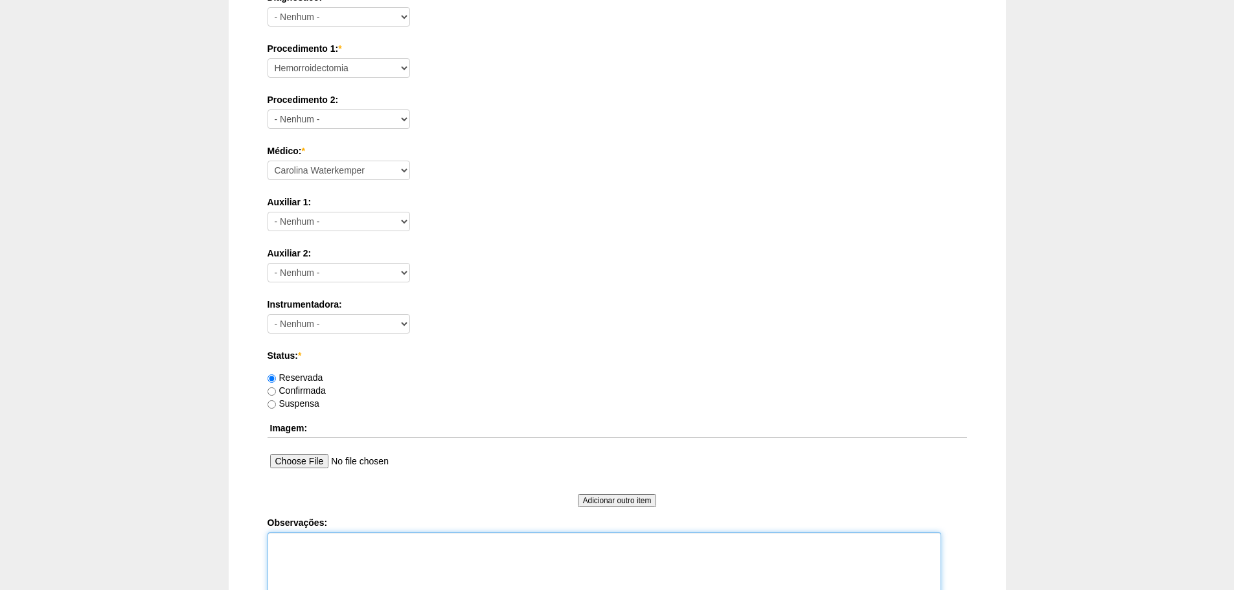
click at [519, 573] on textarea "Observações:" at bounding box center [605, 567] width 674 height 71
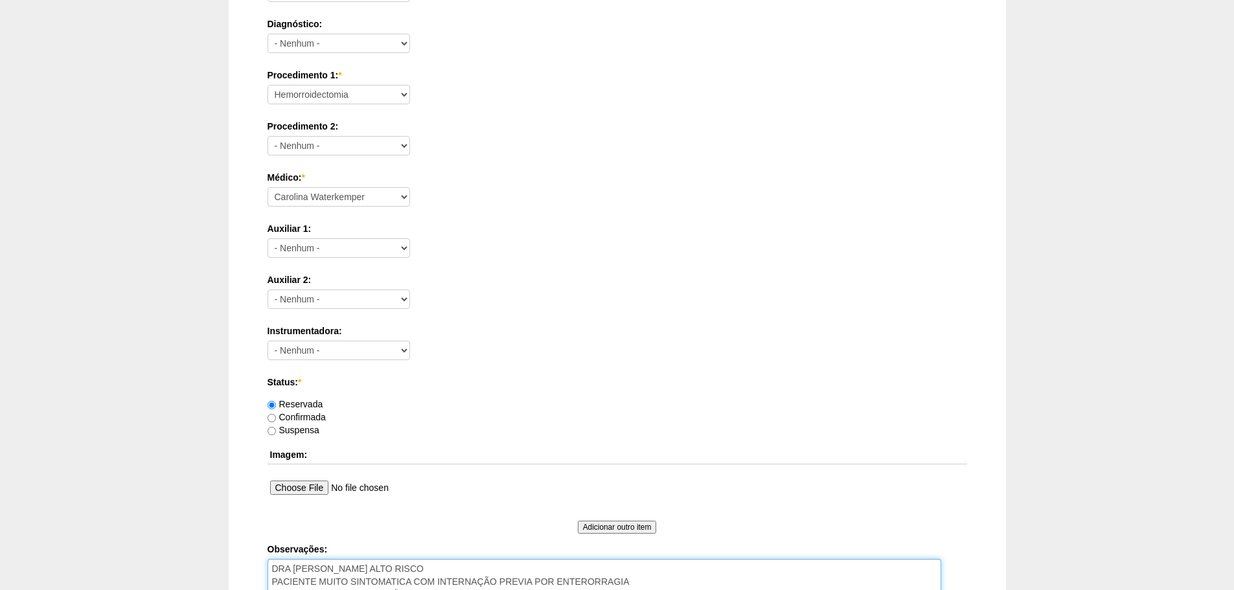
scroll to position [566, 0]
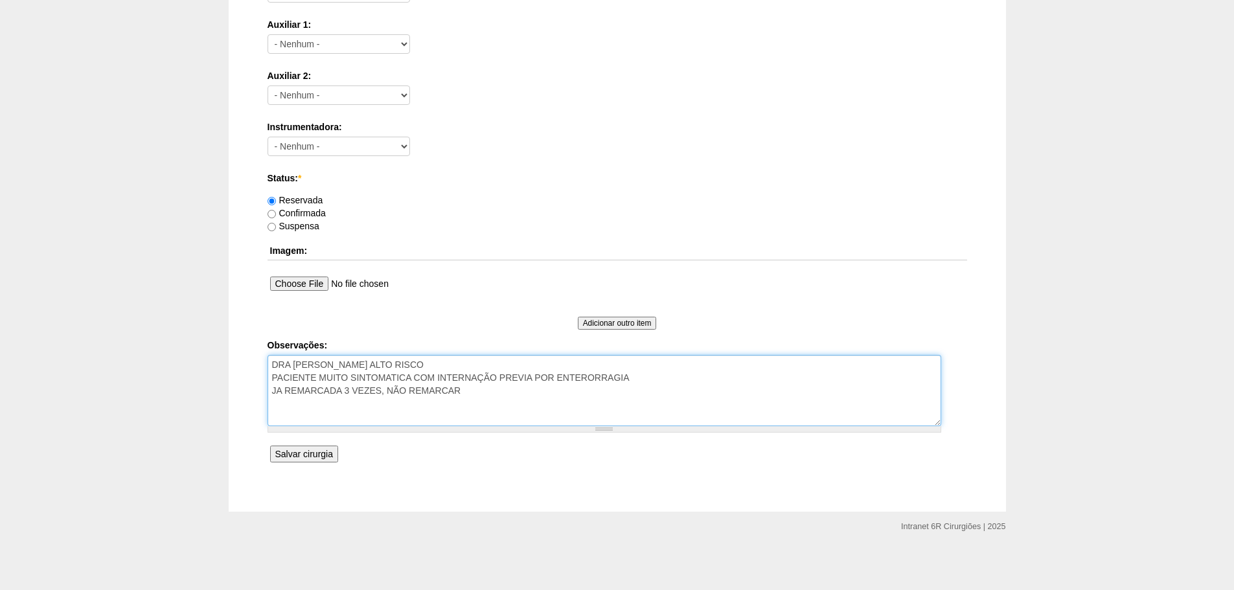
type textarea "DRA MARILIA CARDIO ALTO RISCO PACIENTE MUITO SINTOMATICA COM INTERNAÇÃO PREVIA …"
click at [303, 456] on input "Salvar cirurgia" at bounding box center [304, 454] width 68 height 17
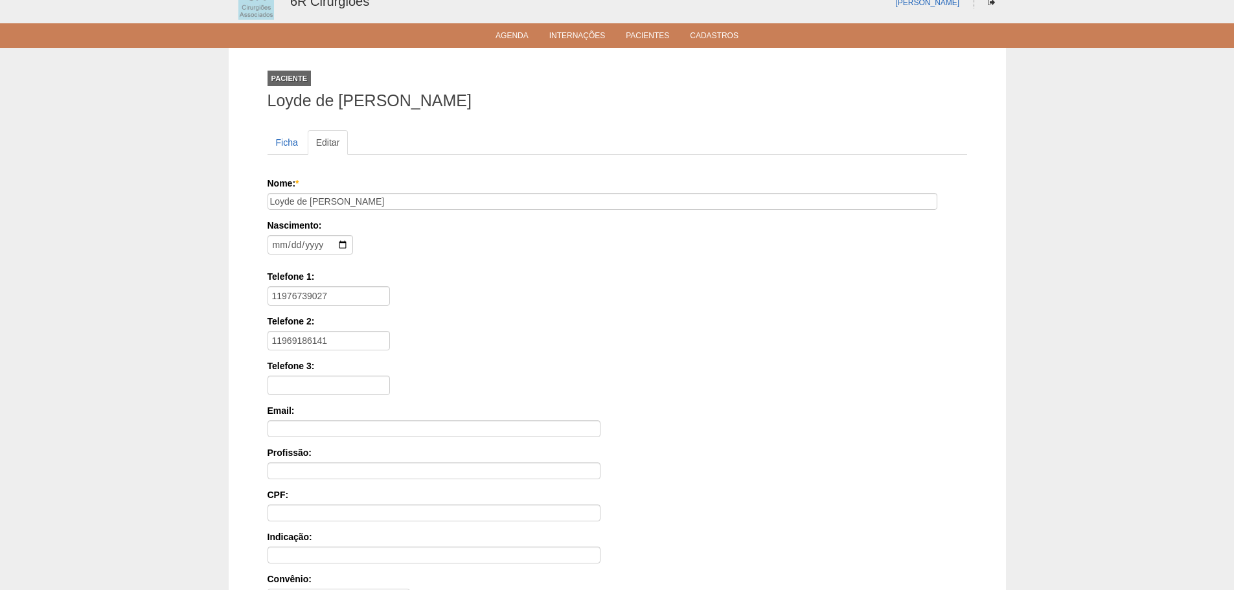
scroll to position [201, 0]
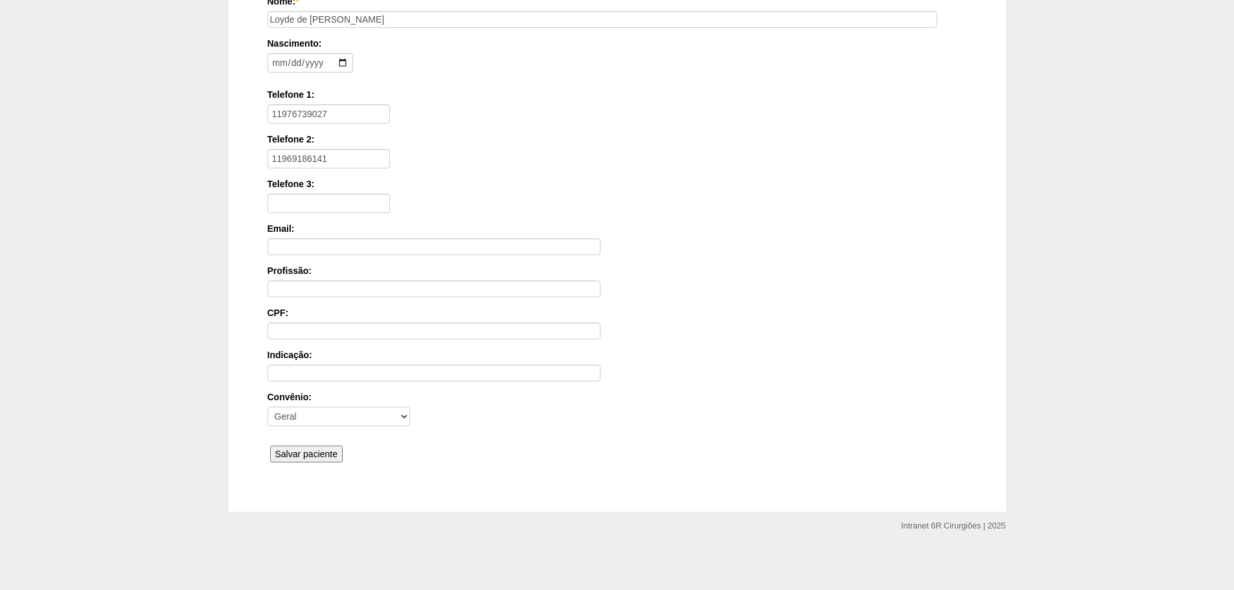
click at [308, 456] on input "Salvar paciente" at bounding box center [306, 454] width 73 height 17
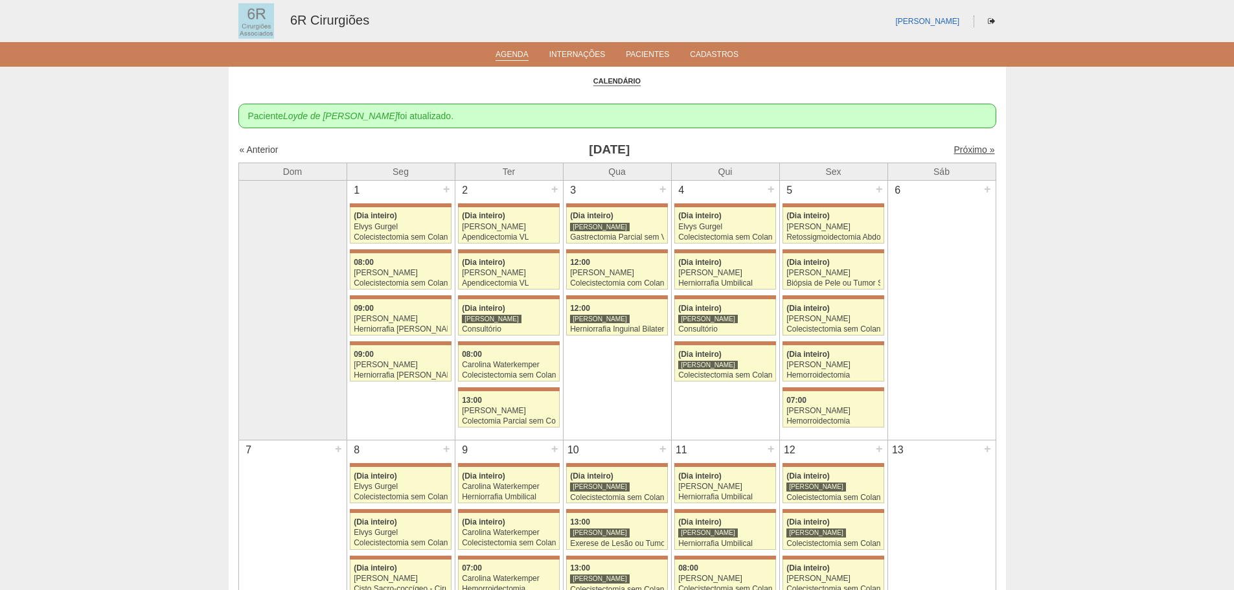
click at [954, 153] on link "Próximo »" at bounding box center [974, 149] width 41 height 10
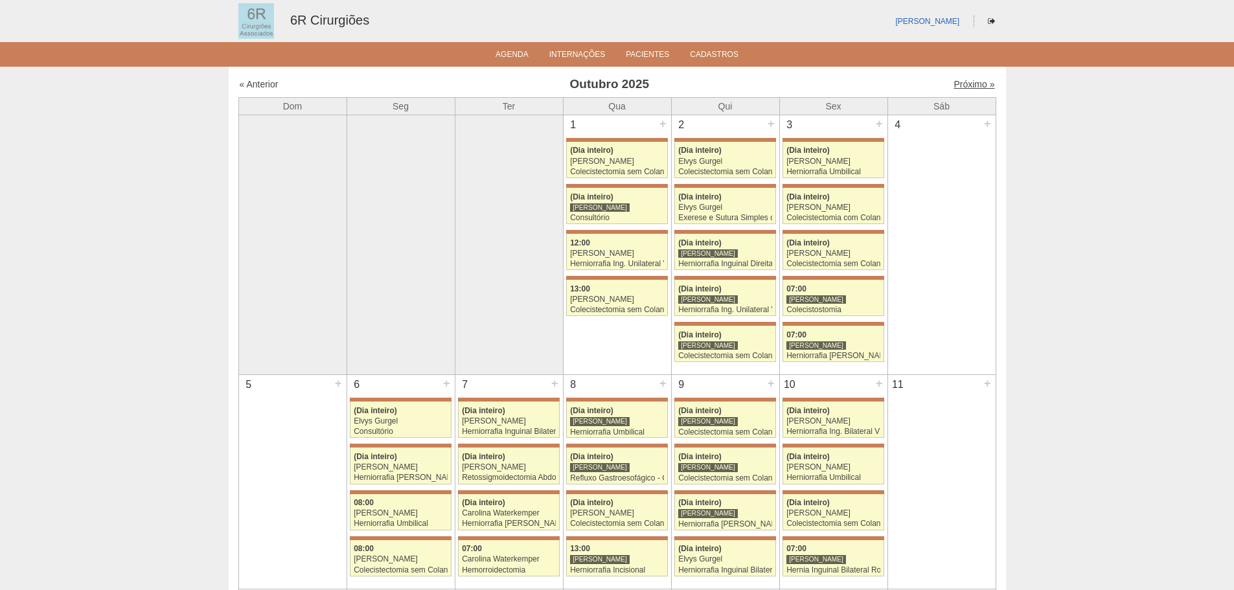
click at [973, 87] on link "Próximo »" at bounding box center [974, 84] width 41 height 10
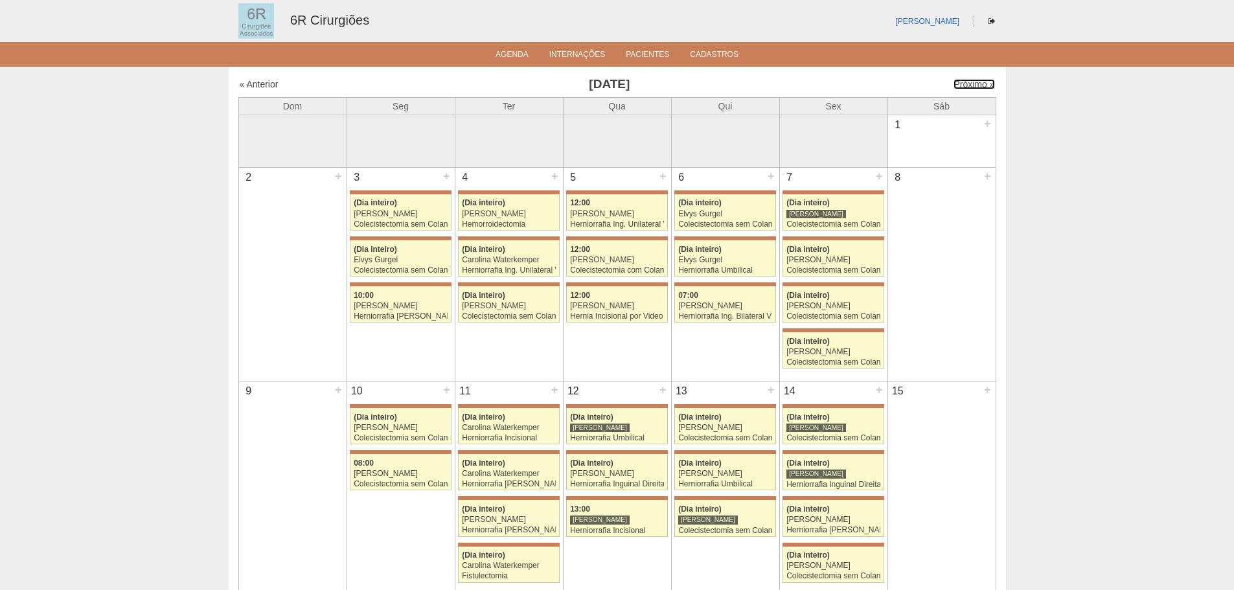
click at [973, 87] on link "Próximo »" at bounding box center [974, 84] width 41 height 10
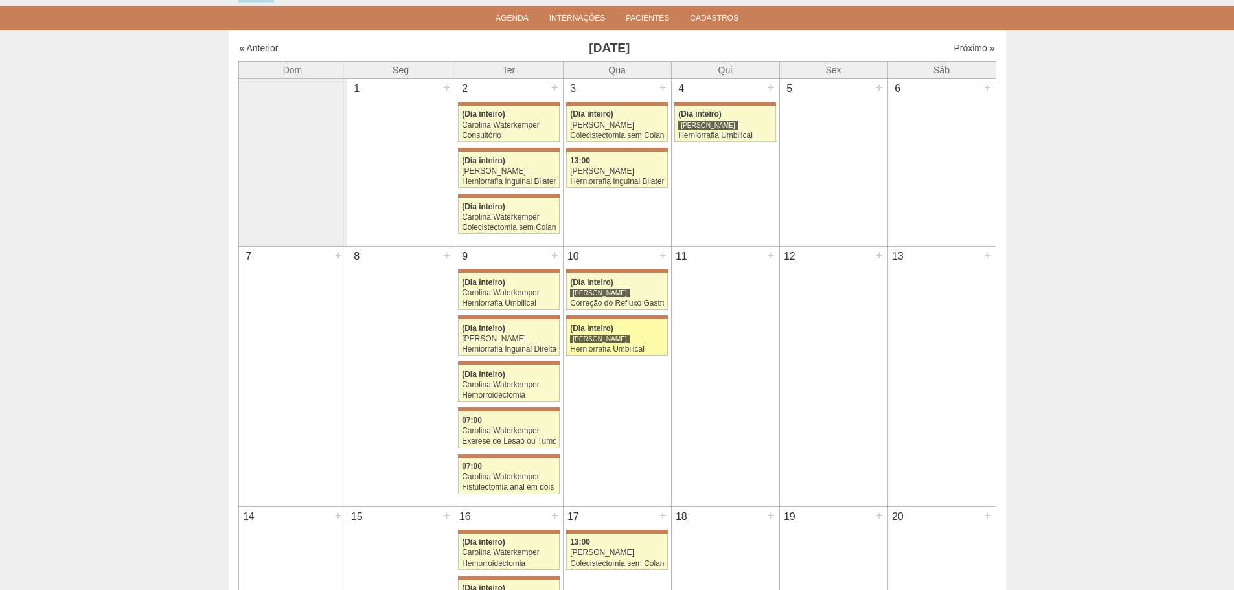
scroll to position [65, 0]
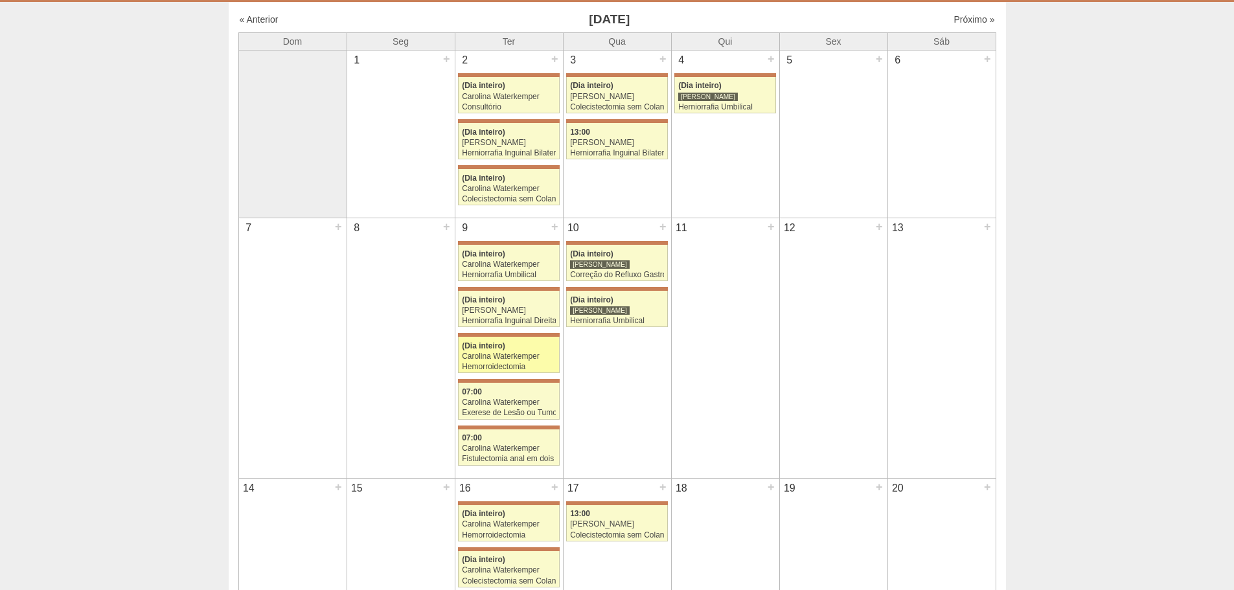
click at [519, 349] on div "(Dia inteiro)" at bounding box center [509, 346] width 94 height 8
